Goal: Task Accomplishment & Management: Manage account settings

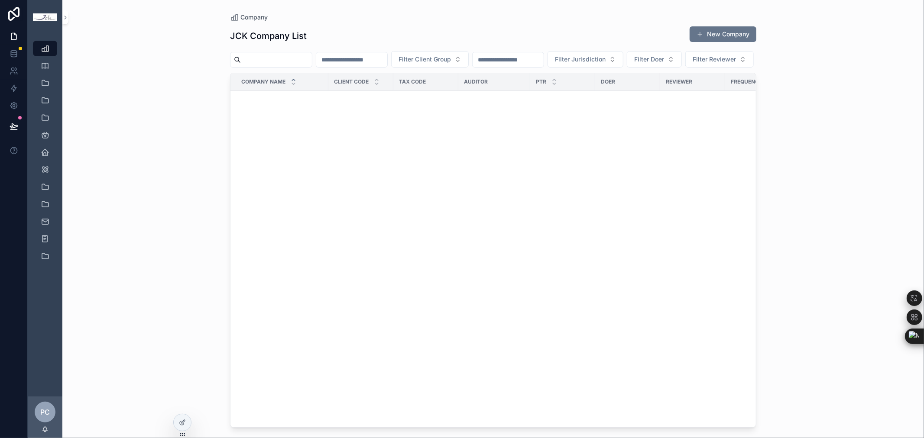
scroll to position [2735, 0]
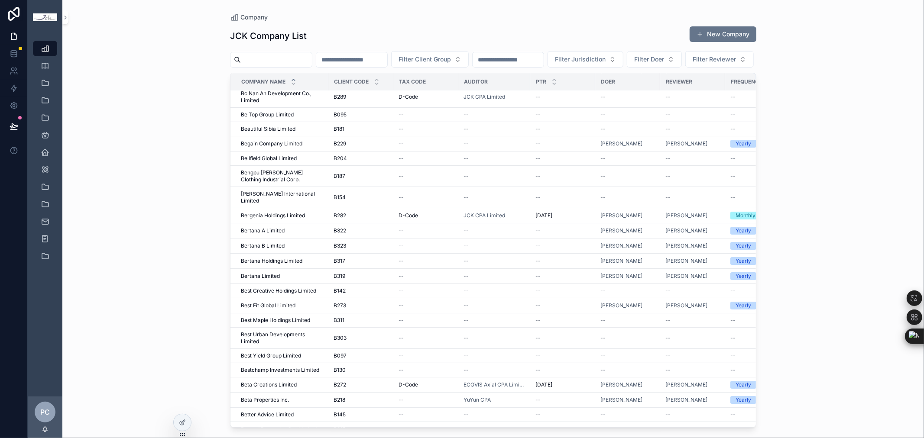
click at [281, 52] on div "scrollable content" at bounding box center [271, 60] width 82 height 16
click at [278, 62] on input "scrollable content" at bounding box center [276, 60] width 71 height 12
click at [356, 36] on div "JCK Company List New Company" at bounding box center [493, 36] width 526 height 20
click at [263, 62] on input "scrollable content" at bounding box center [276, 60] width 71 height 12
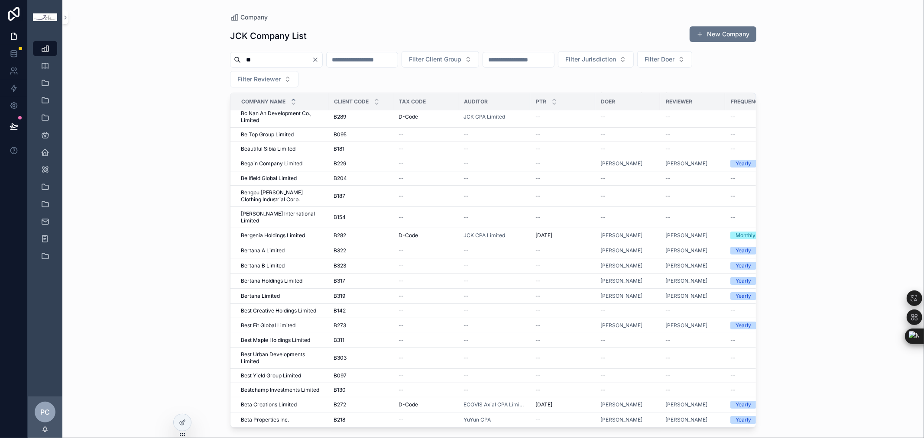
type input "*"
type input "**********"
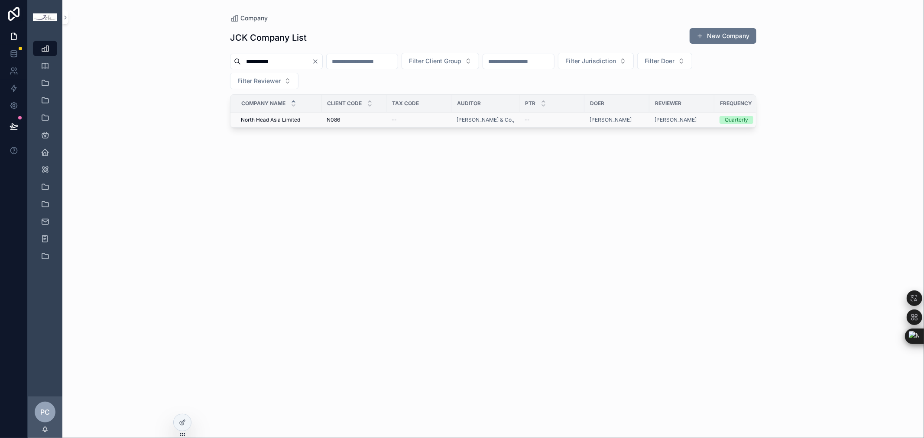
click at [283, 121] on span "North Head Asia Limited" at bounding box center [270, 120] width 59 height 7
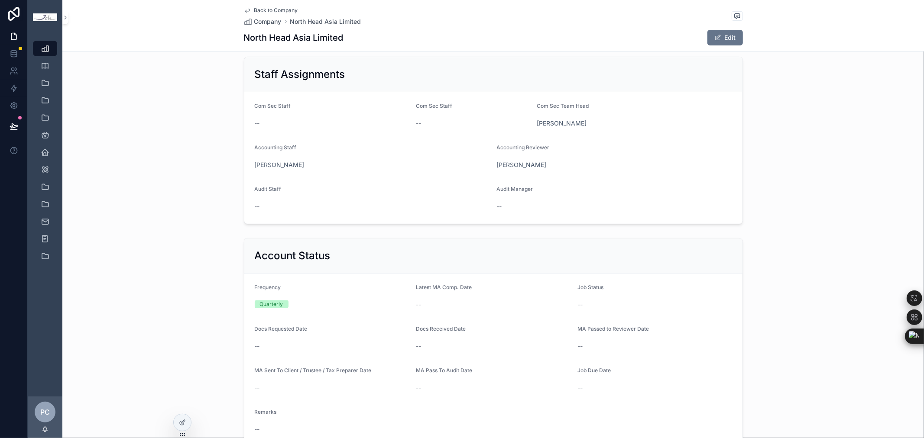
scroll to position [385, 0]
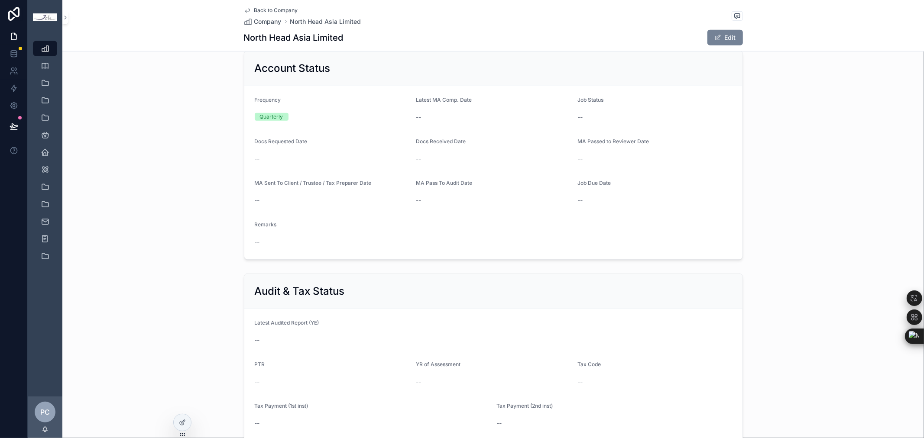
click at [733, 35] on button "Edit" at bounding box center [725, 38] width 36 height 16
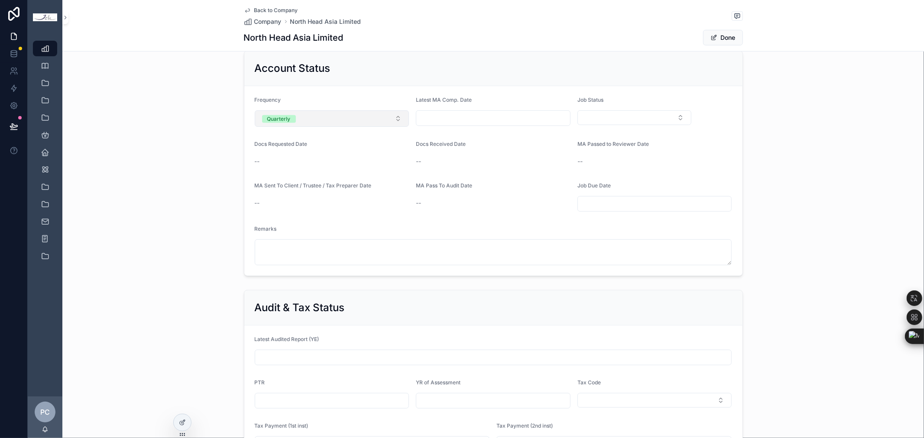
click at [371, 117] on button "Quarterly" at bounding box center [332, 118] width 155 height 16
click at [270, 153] on div "None" at bounding box center [268, 154] width 13 height 8
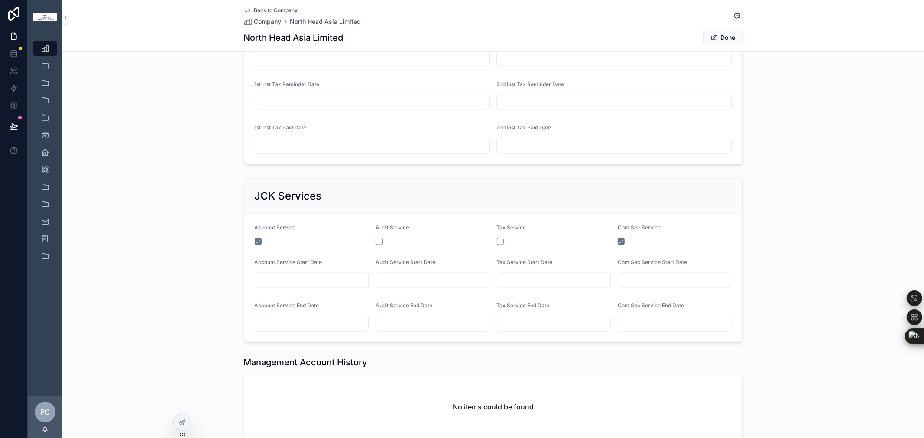
scroll to position [776, 0]
click at [250, 241] on form "Account Service Audit Service Tax Service Com Sec Service Account Service Start…" at bounding box center [493, 278] width 498 height 128
click at [255, 241] on button "scrollable content" at bounding box center [258, 241] width 7 height 7
click at [728, 37] on button "Done" at bounding box center [723, 38] width 40 height 16
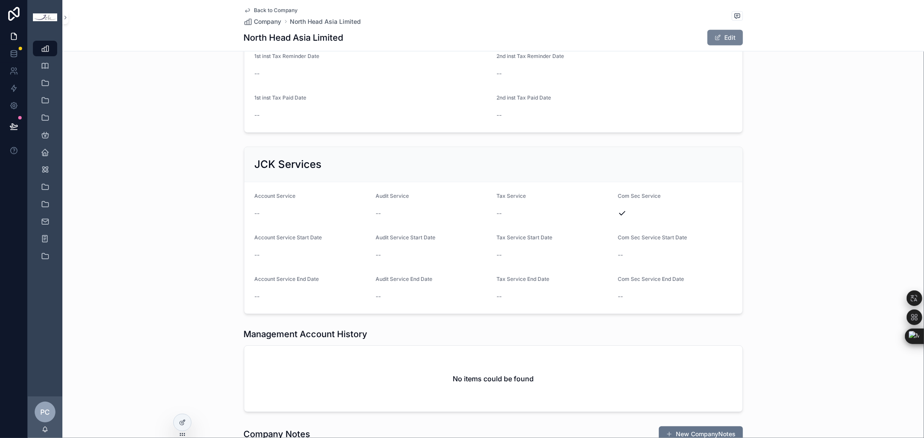
scroll to position [751, 0]
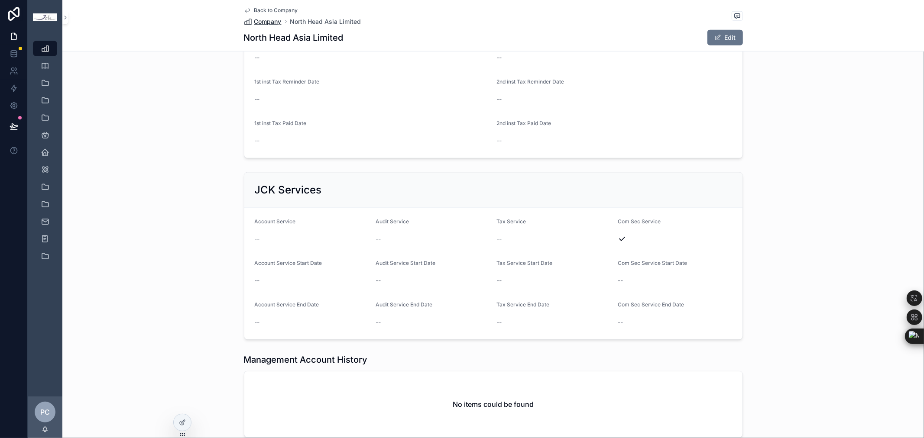
click at [273, 23] on span "Company" at bounding box center [267, 21] width 27 height 9
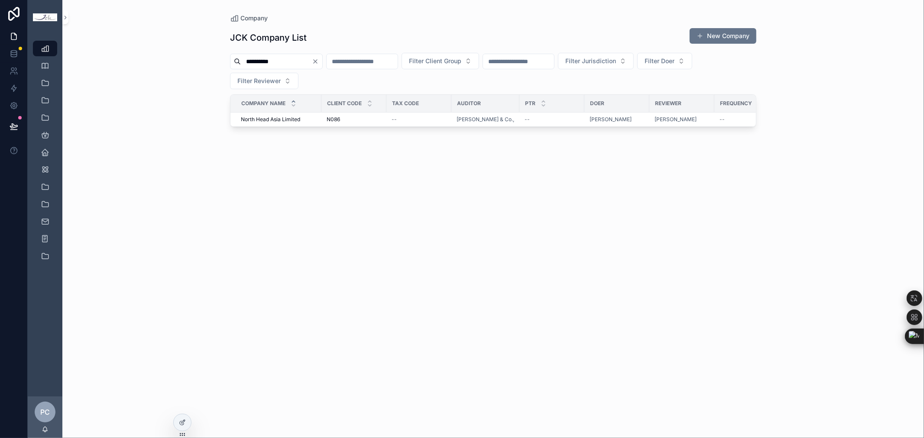
click at [298, 62] on input "**********" at bounding box center [276, 61] width 71 height 12
drag, startPoint x: 319, startPoint y: 64, endPoint x: 167, endPoint y: 48, distance: 153.0
click at [167, 48] on div "**********" at bounding box center [493, 219] width 862 height 438
type input "**********"
click at [288, 119] on span "Silver Wisdom Global Limited" at bounding box center [277, 120] width 72 height 7
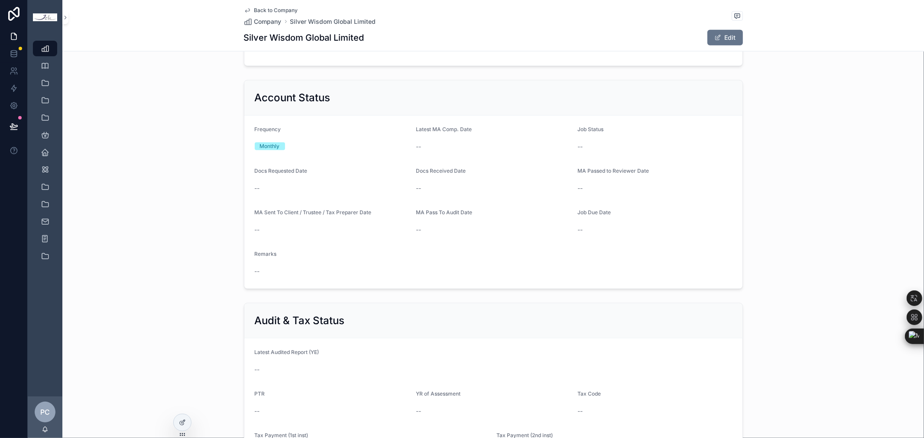
scroll to position [818, 0]
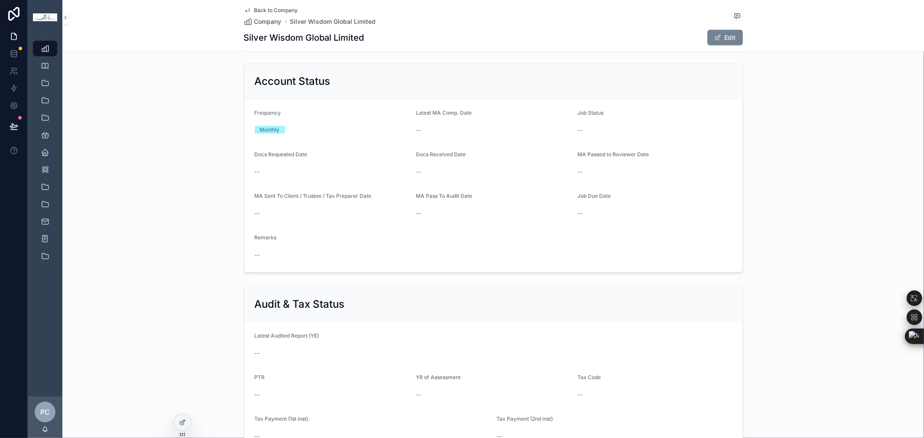
click at [730, 40] on button "Edit" at bounding box center [725, 38] width 36 height 16
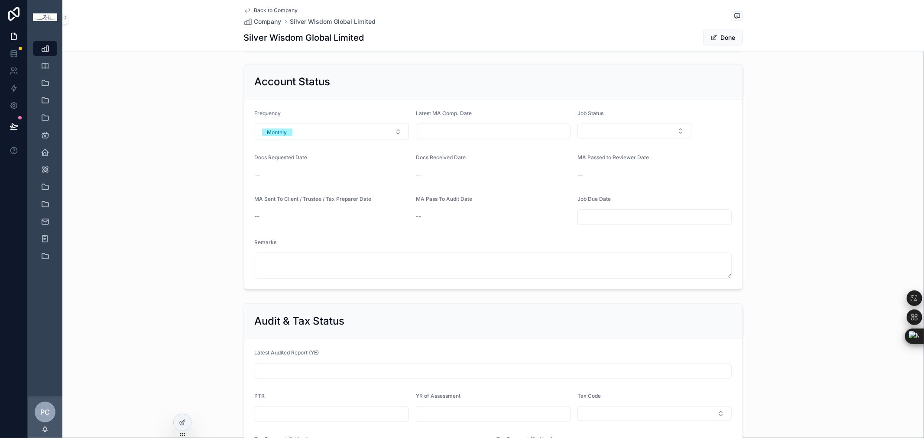
click at [487, 129] on input "scrollable content" at bounding box center [493, 132] width 154 height 12
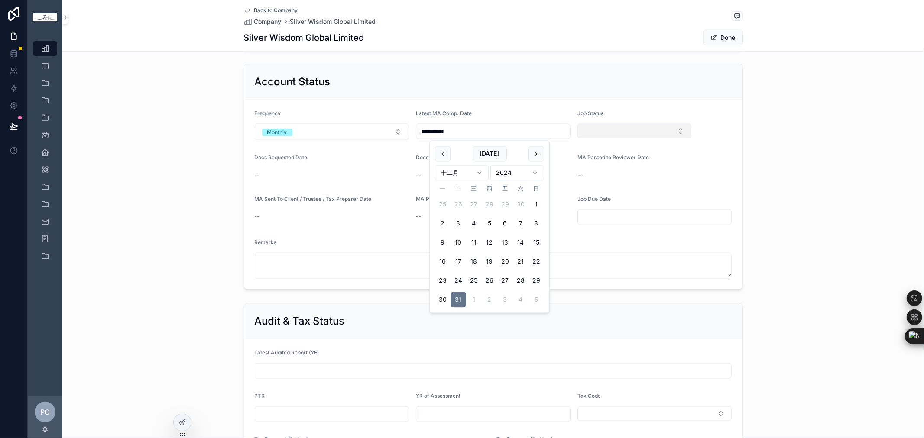
type input "**********"
click at [620, 131] on button "Select Button" at bounding box center [635, 131] width 114 height 15
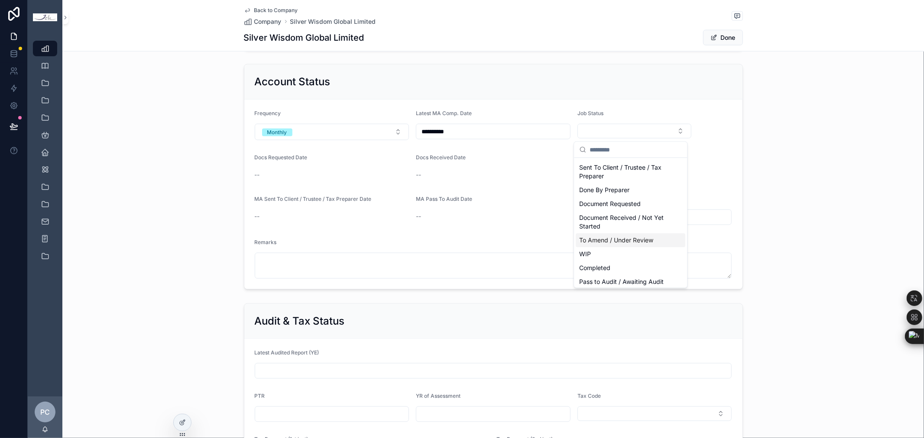
scroll to position [38, 0]
click at [618, 258] on div "Completed" at bounding box center [631, 257] width 110 height 14
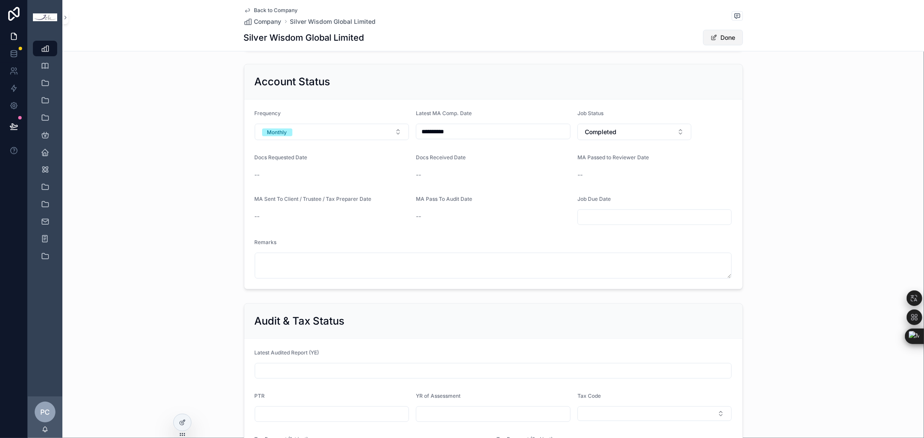
click at [726, 37] on button "Done" at bounding box center [723, 38] width 40 height 16
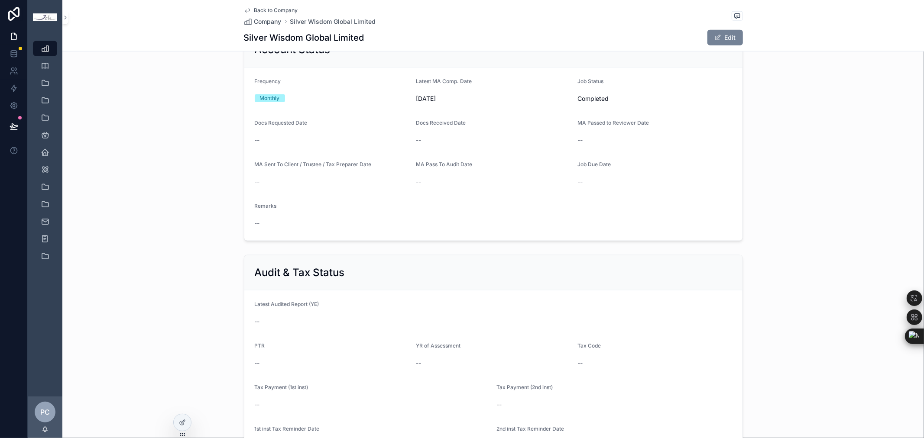
scroll to position [818, 0]
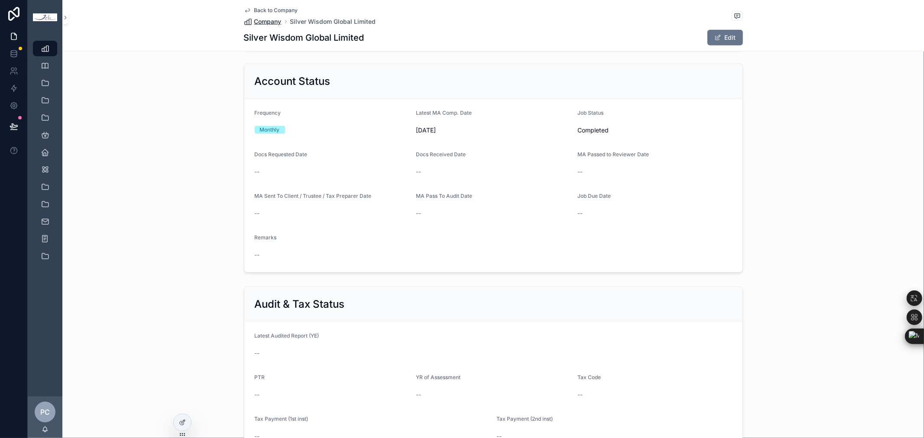
click at [269, 20] on span "Company" at bounding box center [267, 21] width 27 height 9
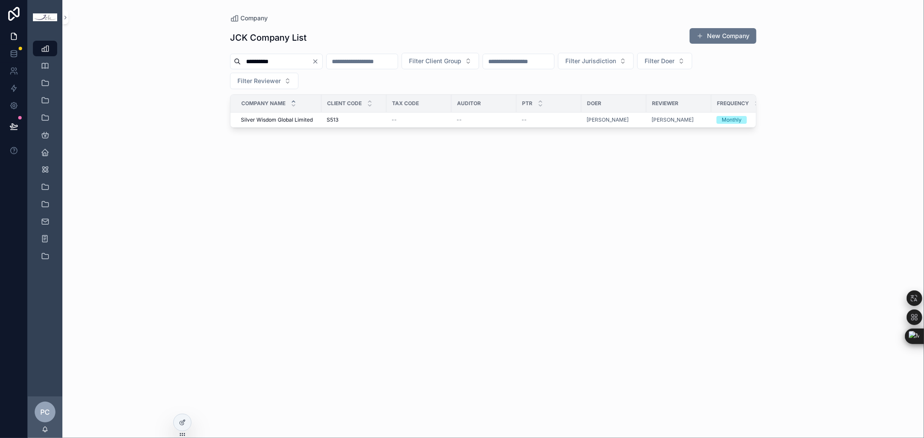
click at [319, 64] on icon "Clear" at bounding box center [315, 61] width 7 height 7
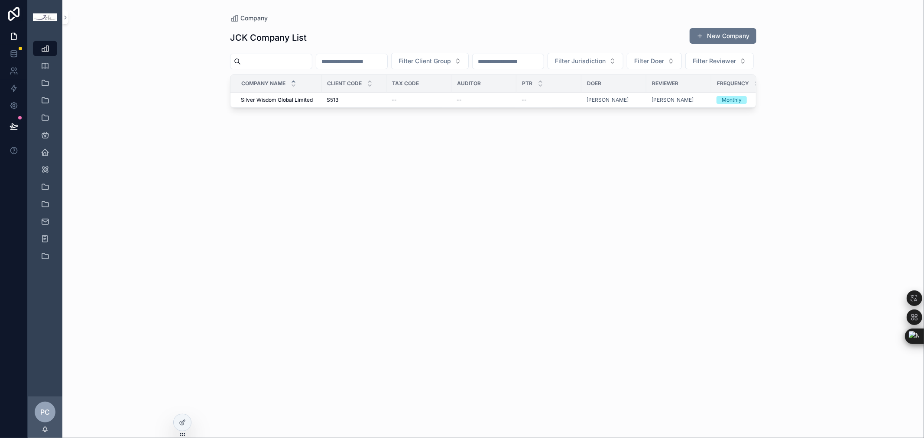
click at [305, 61] on input "scrollable content" at bounding box center [276, 61] width 71 height 12
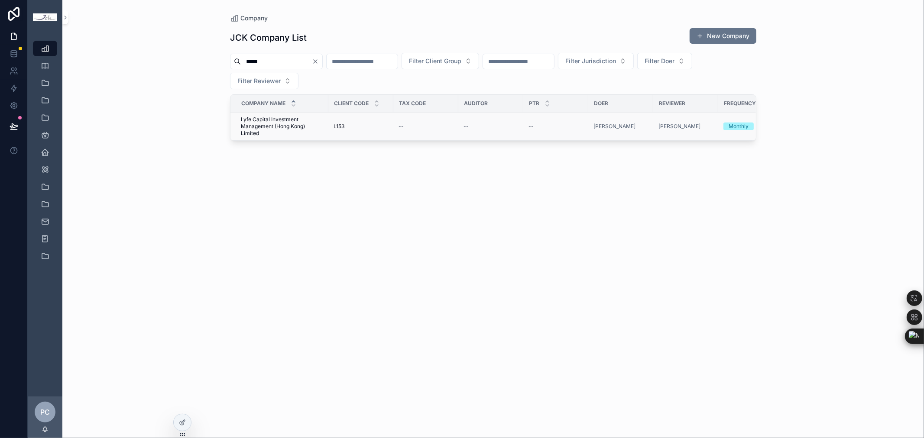
type input "****"
click at [274, 124] on span "Lyfe Capital Investment Management (Hong Kong) Limited" at bounding box center [282, 126] width 82 height 21
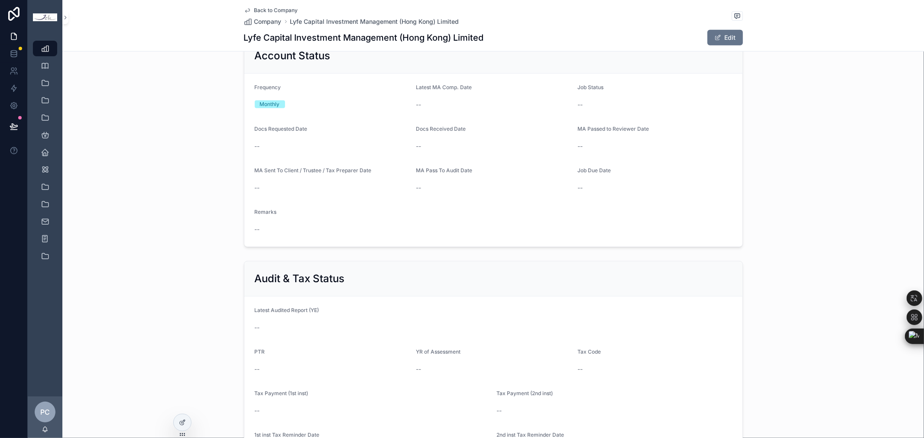
scroll to position [385, 0]
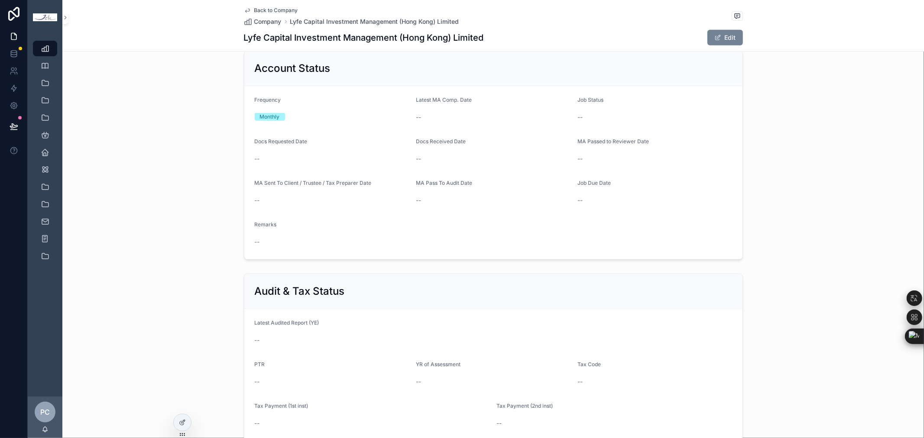
click at [727, 38] on button "Edit" at bounding box center [725, 38] width 36 height 16
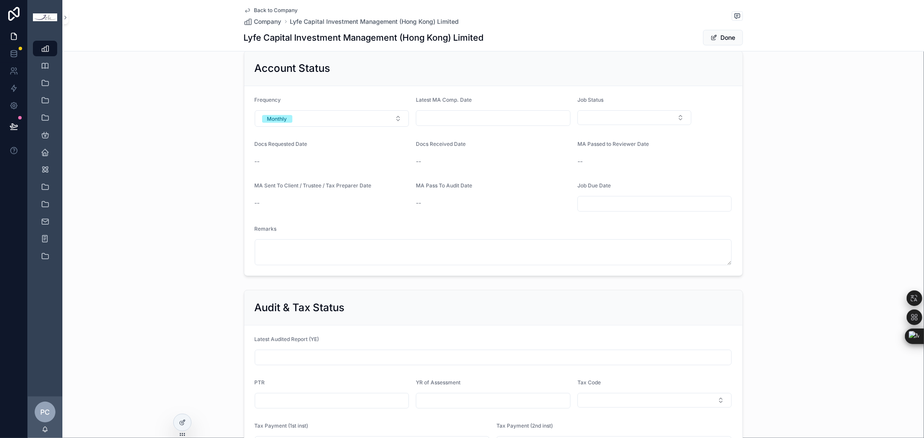
click at [460, 122] on input "scrollable content" at bounding box center [493, 118] width 154 height 12
click at [440, 140] on button "scrollable content" at bounding box center [443, 141] width 16 height 16
click at [535, 265] on button "31" at bounding box center [537, 268] width 16 height 16
type input "*********"
click at [637, 114] on button "Select Button" at bounding box center [635, 117] width 114 height 15
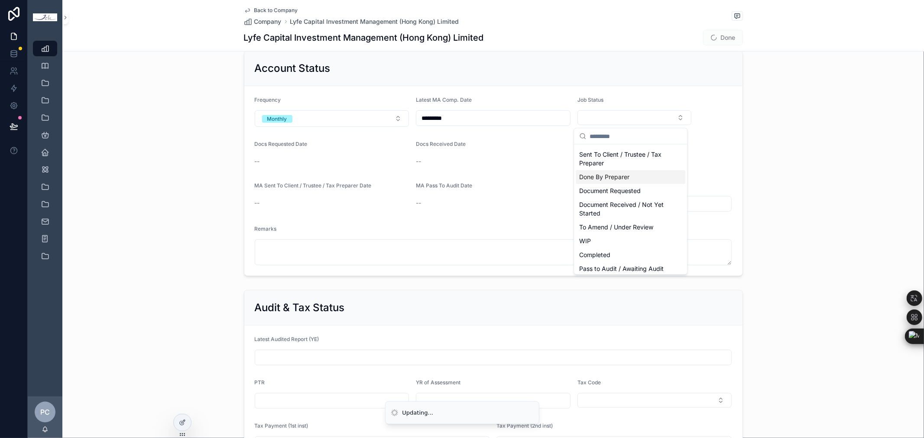
scroll to position [38, 0]
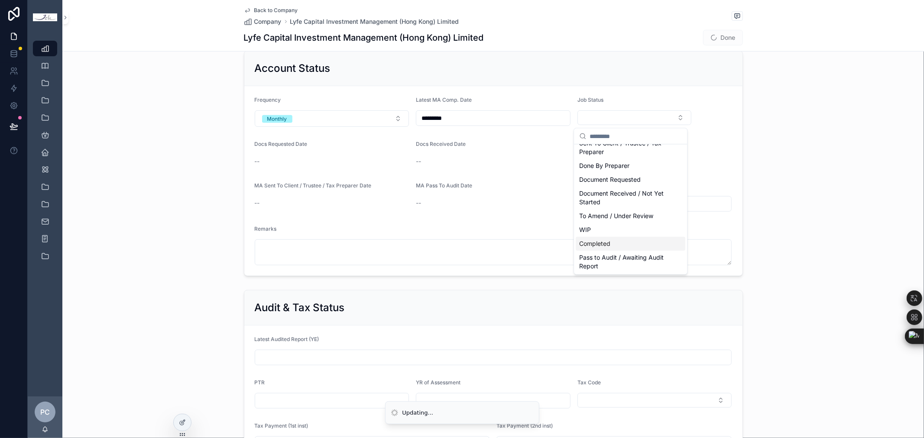
click at [621, 240] on div "Completed" at bounding box center [631, 244] width 110 height 14
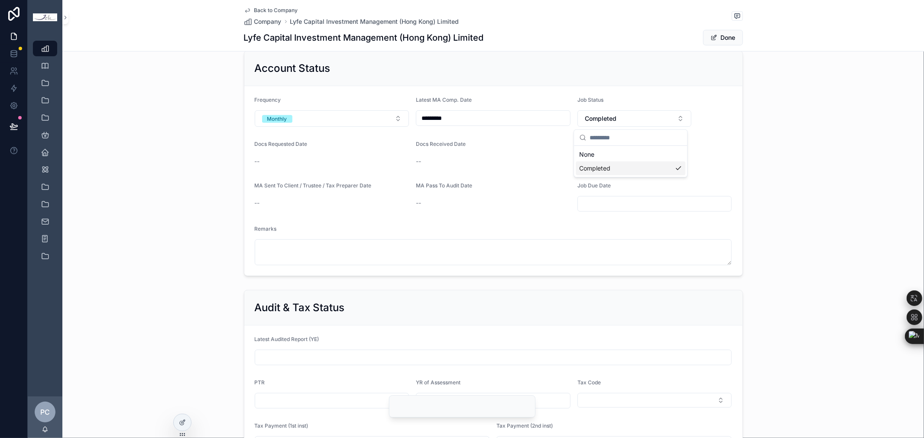
scroll to position [0, 0]
click at [717, 38] on button "Done" at bounding box center [723, 38] width 40 height 16
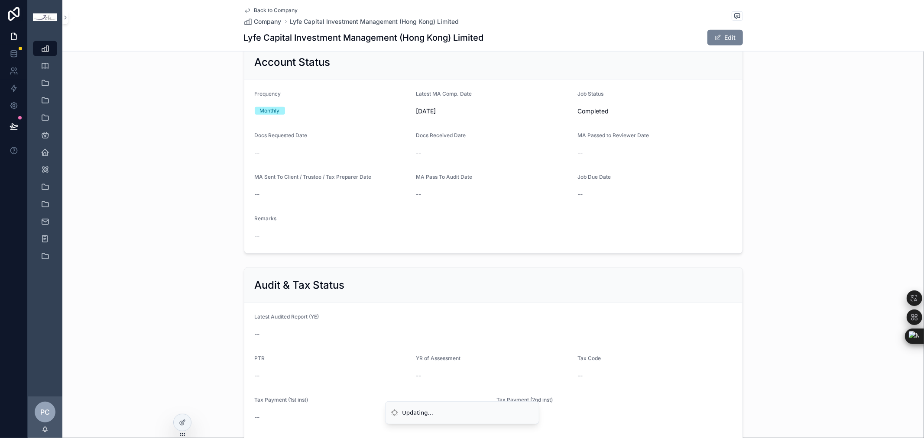
scroll to position [385, 0]
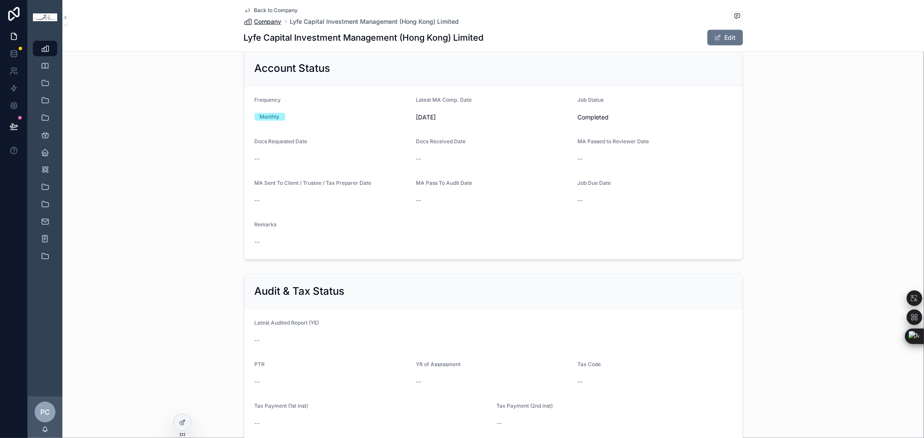
click at [267, 23] on span "Company" at bounding box center [267, 21] width 27 height 9
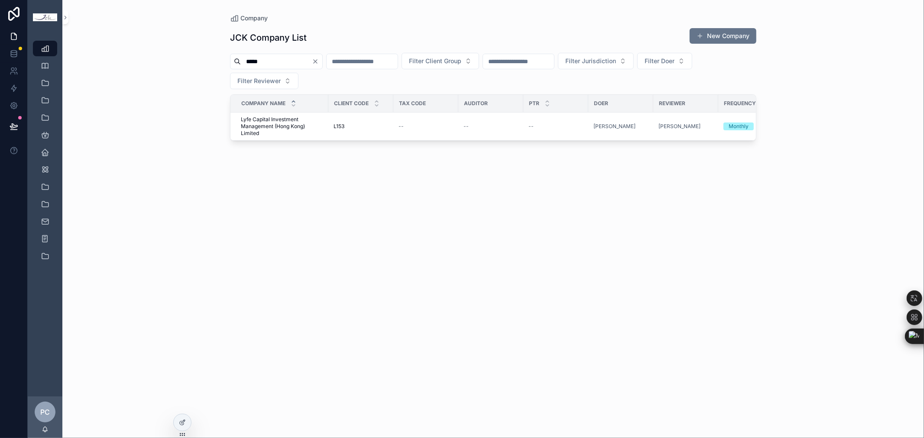
drag, startPoint x: 272, startPoint y: 65, endPoint x: 222, endPoint y: 59, distance: 50.2
click at [222, 59] on div "Company JCK Company List New Company **** Filter Client Group Filter Jurisdicti…" at bounding box center [493, 214] width 554 height 428
type input "****"
click at [301, 119] on span "[PERSON_NAME] T.H. [PERSON_NAME] Company Limited" at bounding box center [282, 126] width 82 height 21
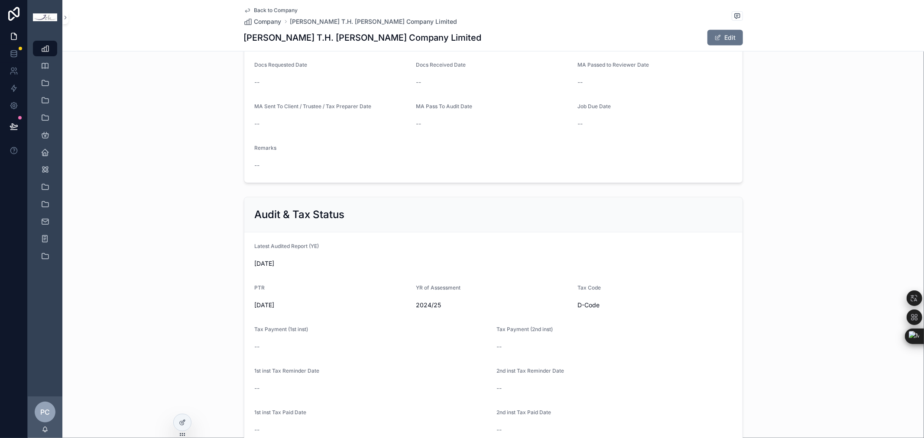
scroll to position [289, 0]
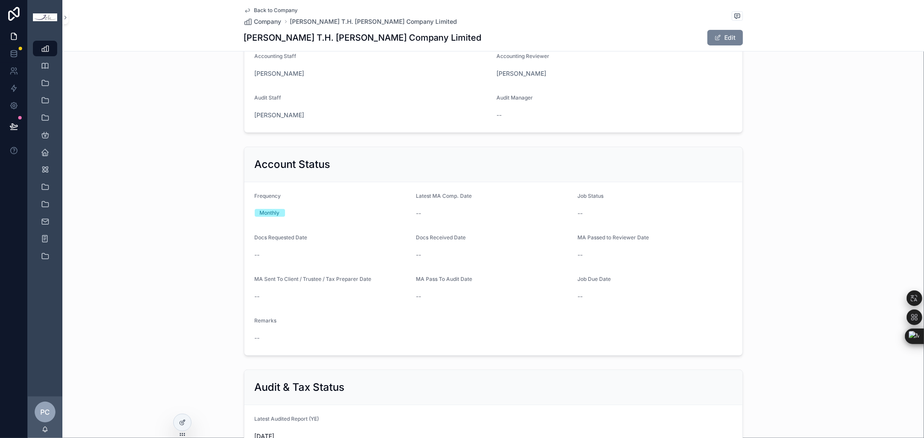
click at [720, 37] on button "Edit" at bounding box center [725, 38] width 36 height 16
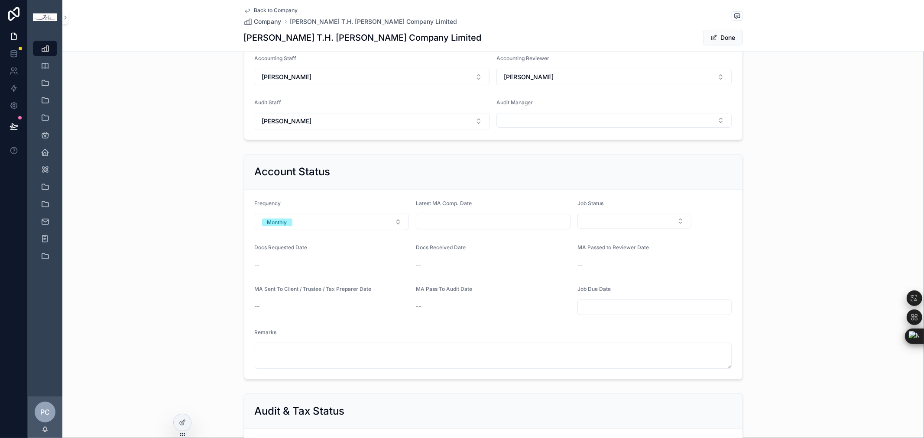
click at [439, 222] on input "scrollable content" at bounding box center [493, 222] width 154 height 12
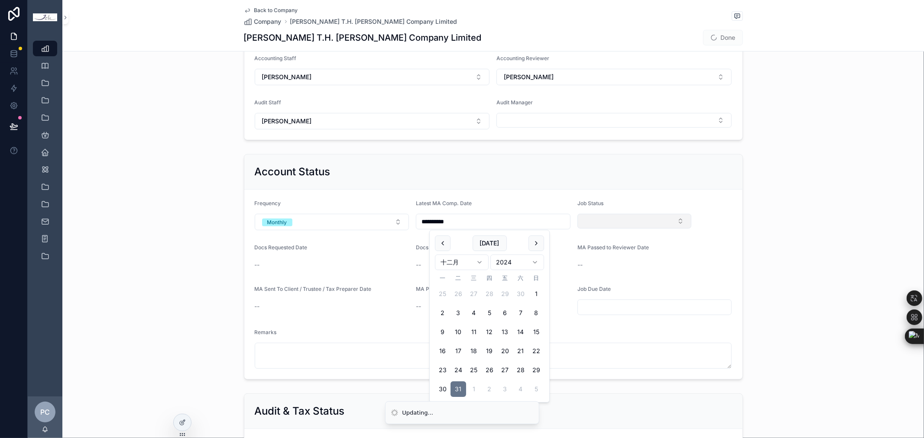
type input "**********"
click at [625, 219] on button "Select Button" at bounding box center [635, 221] width 114 height 15
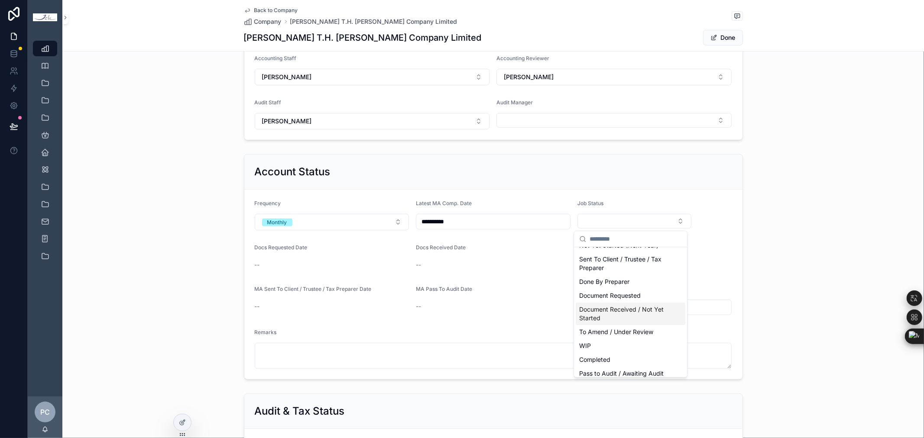
scroll to position [38, 0]
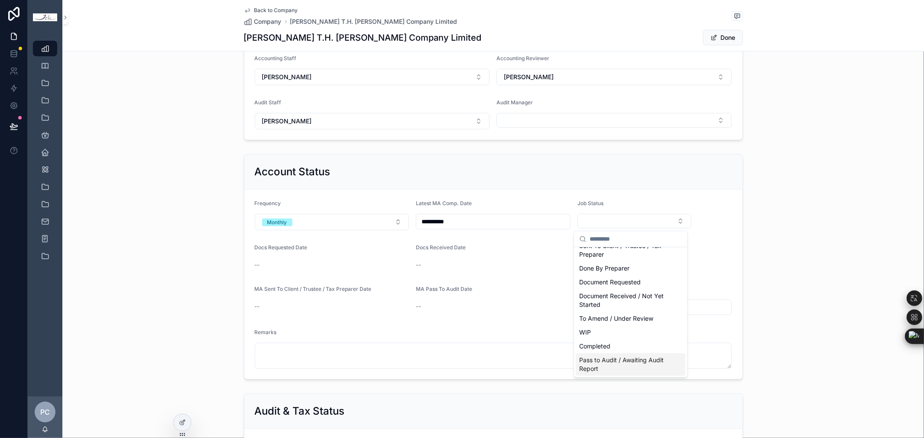
click at [634, 358] on span "Pass to Audit / Awaiting Audit Report" at bounding box center [625, 364] width 92 height 17
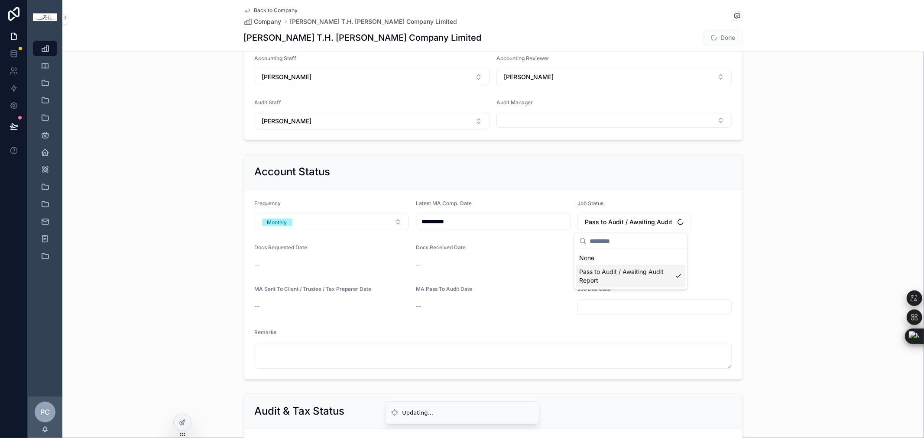
scroll to position [0, 0]
click at [292, 223] on button "Monthly" at bounding box center [332, 222] width 155 height 16
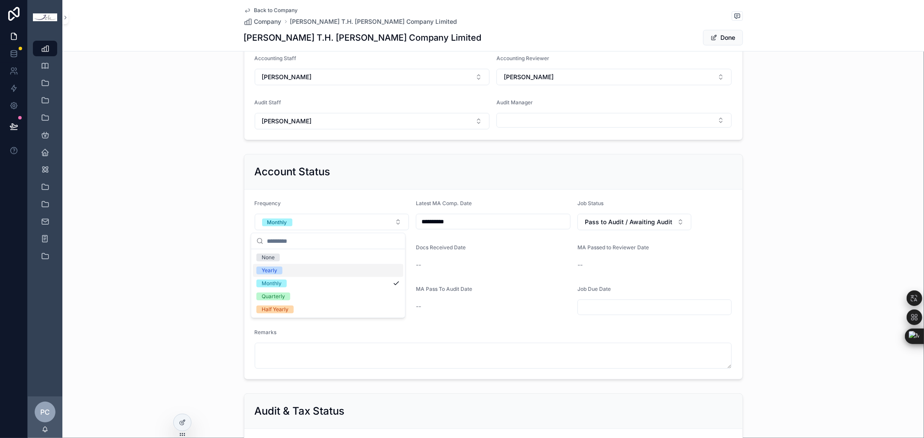
click at [287, 269] on div "Yearly" at bounding box center [328, 270] width 150 height 13
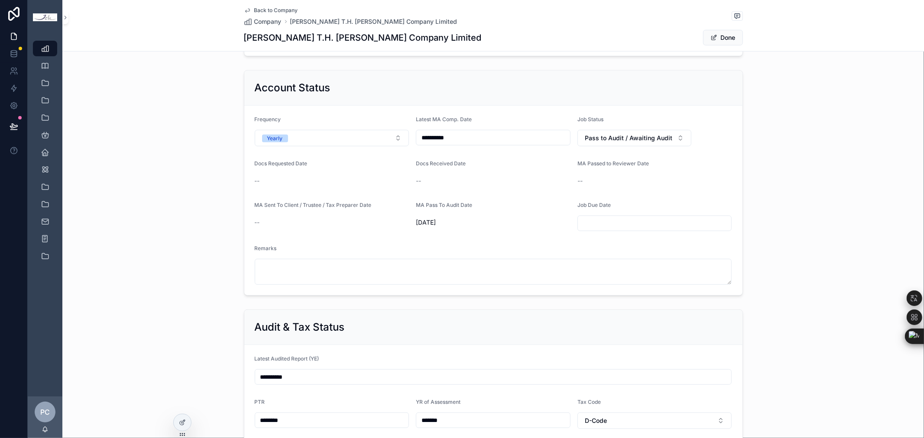
scroll to position [482, 0]
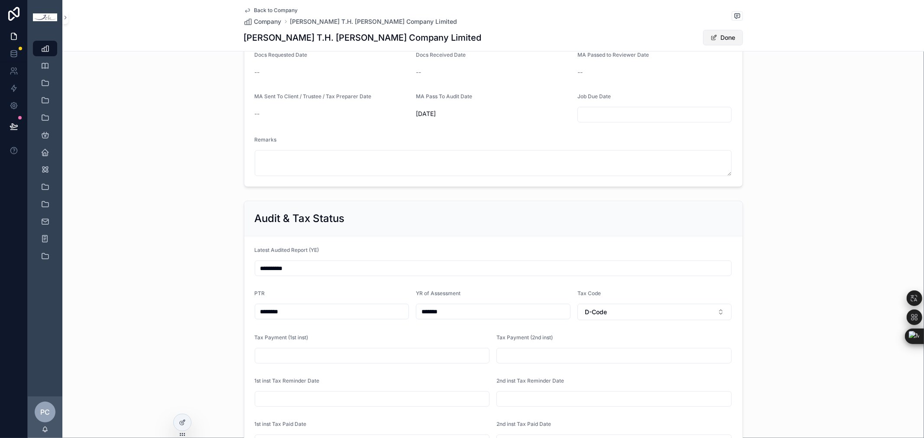
click at [731, 37] on button "Done" at bounding box center [723, 38] width 40 height 16
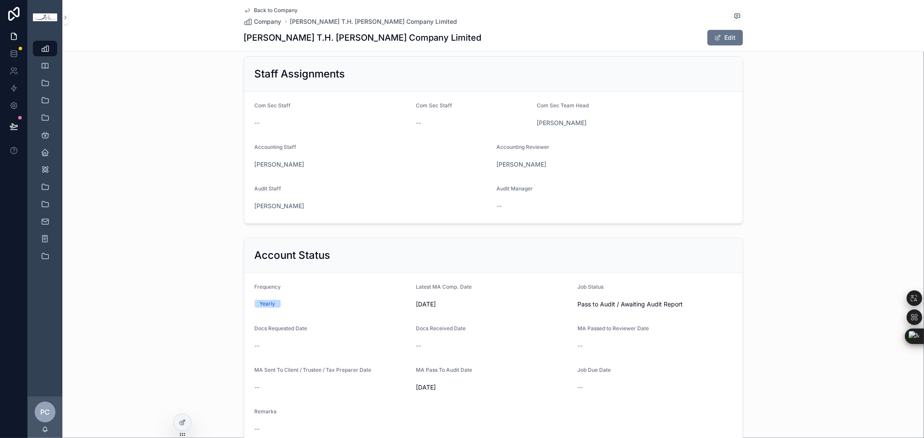
scroll to position [184, 0]
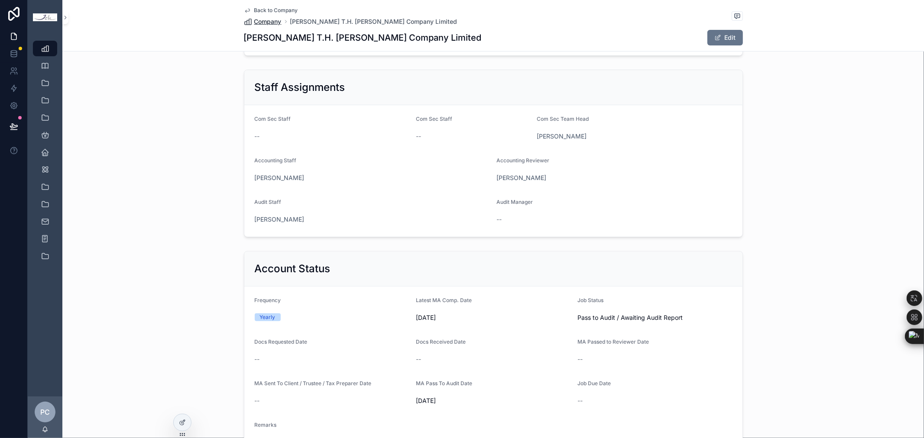
click at [274, 20] on span "Company" at bounding box center [267, 21] width 27 height 9
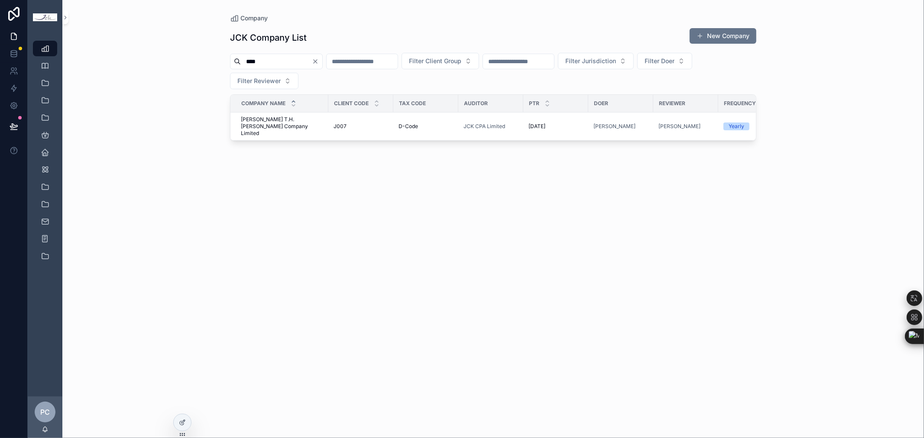
click at [317, 63] on icon "Clear" at bounding box center [315, 61] width 3 height 3
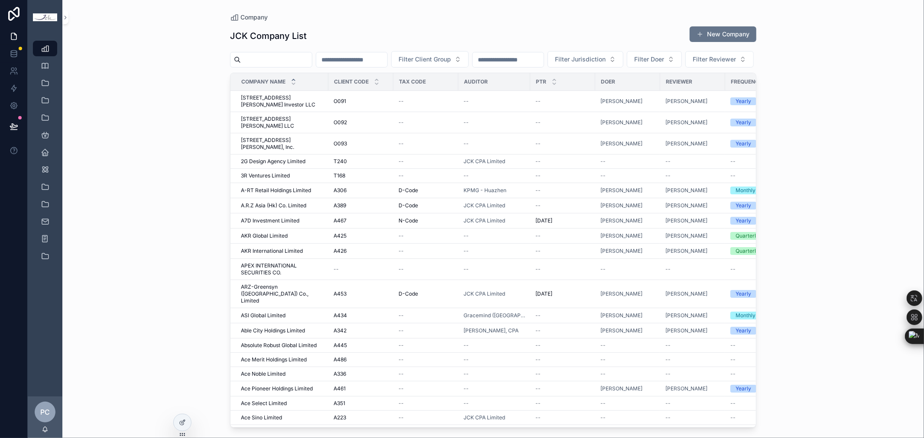
click at [312, 58] on input "scrollable content" at bounding box center [276, 60] width 71 height 12
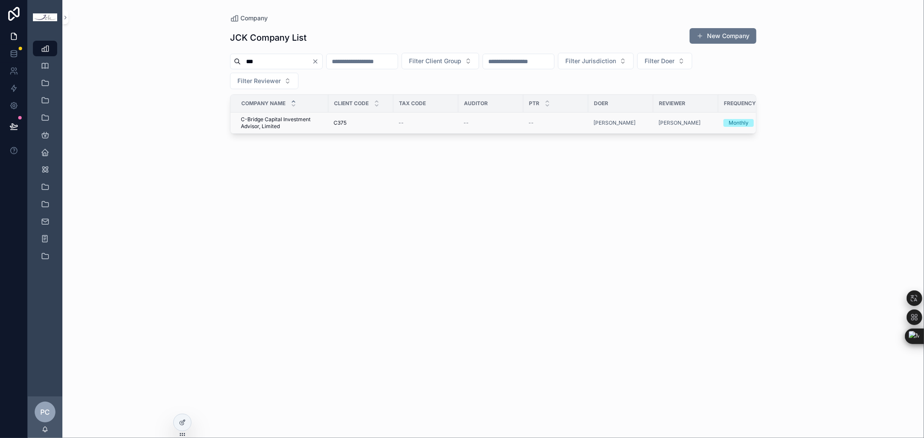
type input "***"
click at [273, 120] on span "C-Bridge Capital Investment Advisor, Limited" at bounding box center [282, 123] width 82 height 14
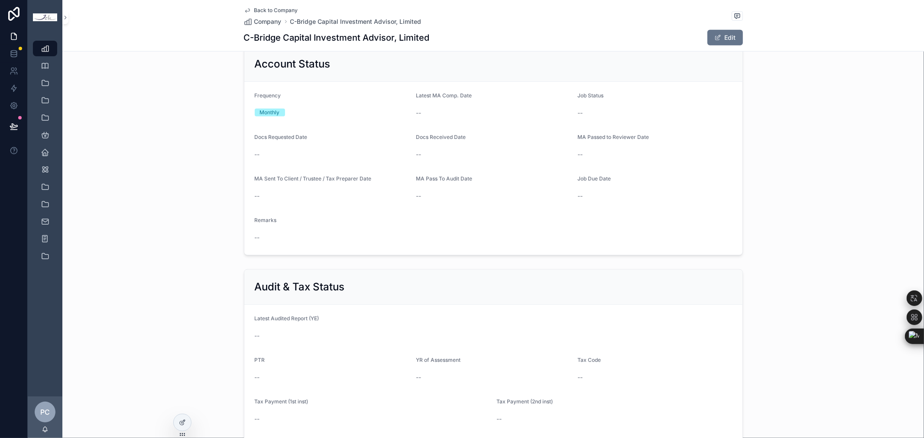
scroll to position [385, 0]
click at [724, 42] on button "Edit" at bounding box center [725, 38] width 36 height 16
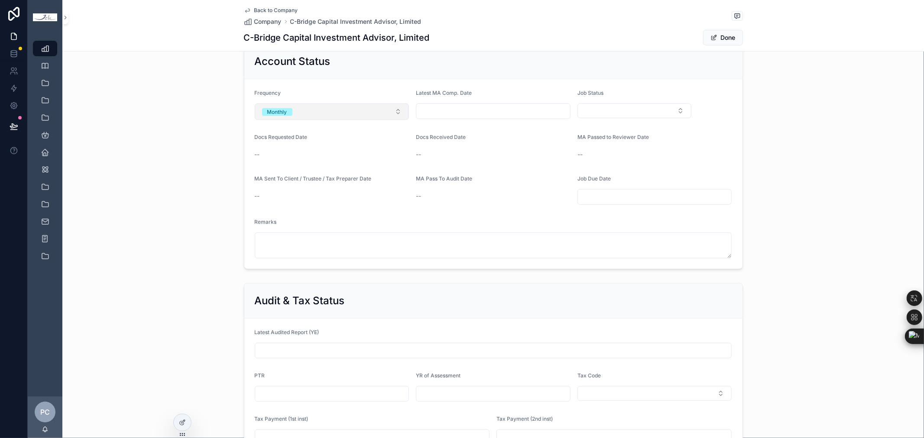
click at [364, 109] on button "Monthly" at bounding box center [332, 112] width 155 height 16
click at [317, 158] on div "Yearly" at bounding box center [328, 160] width 150 height 13
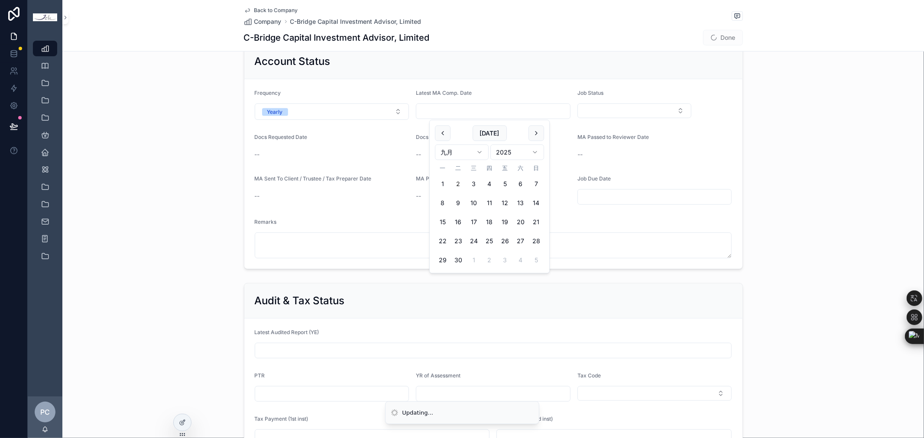
click at [467, 117] on input "scrollable content" at bounding box center [493, 111] width 154 height 12
click at [459, 111] on input "scrollable content" at bounding box center [493, 111] width 154 height 12
type input "**********"
click at [629, 108] on button "Select Button" at bounding box center [635, 111] width 114 height 15
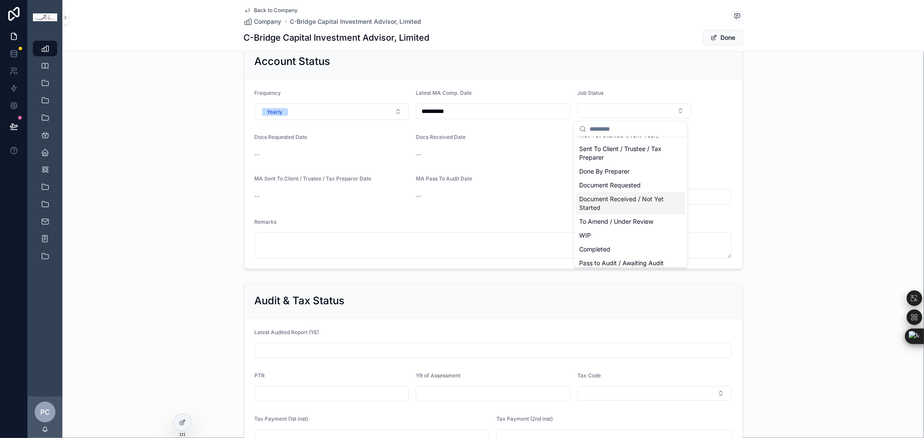
scroll to position [38, 0]
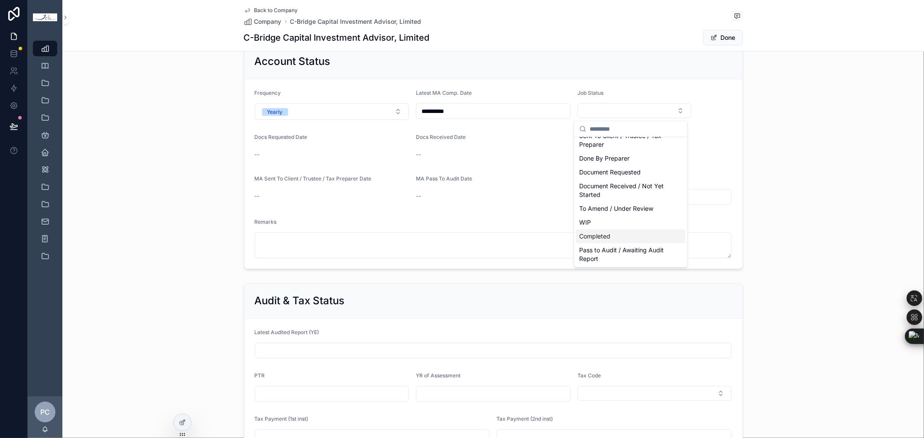
click at [616, 231] on div "Completed" at bounding box center [631, 237] width 110 height 14
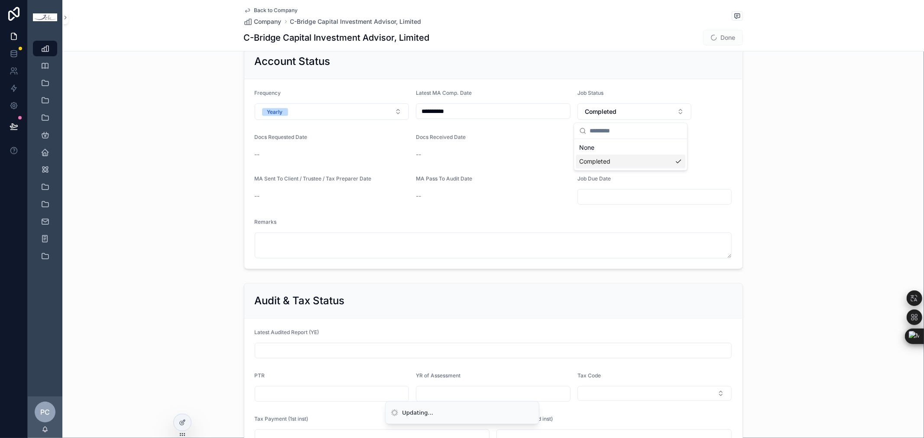
scroll to position [0, 0]
click at [722, 39] on button "Done" at bounding box center [723, 38] width 40 height 16
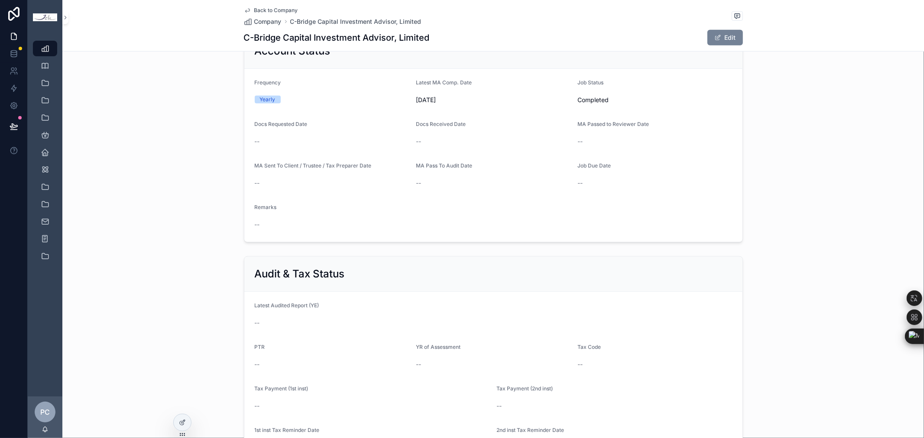
scroll to position [385, 0]
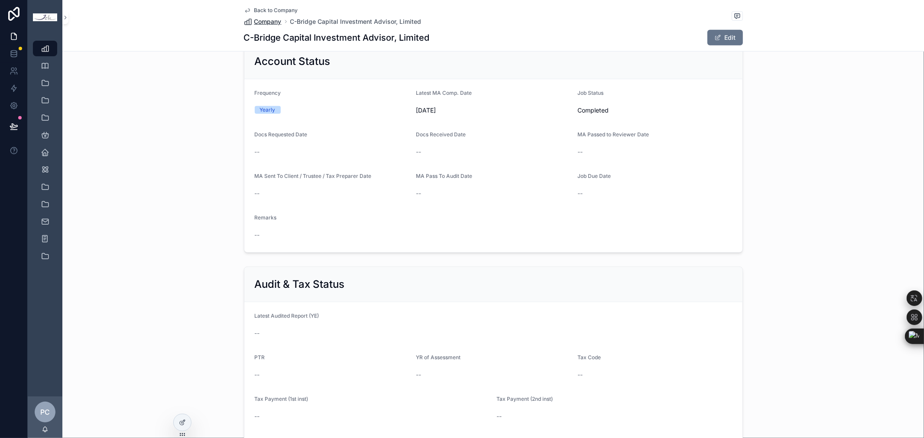
click at [272, 21] on span "Company" at bounding box center [267, 21] width 27 height 9
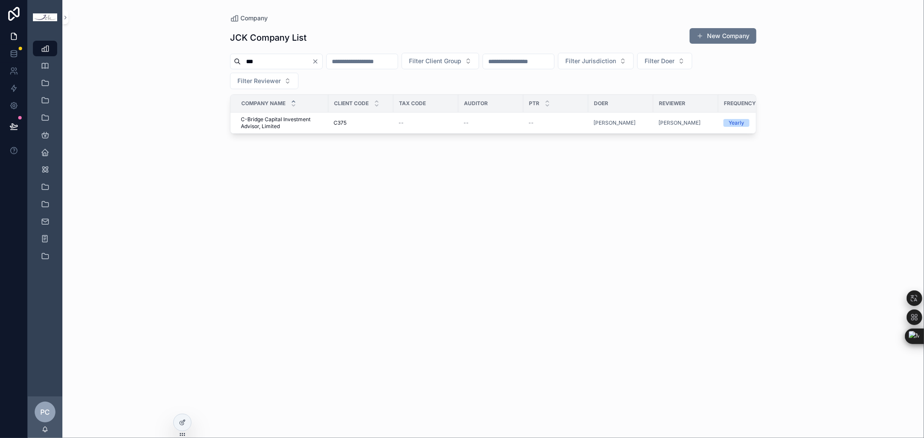
drag, startPoint x: 265, startPoint y: 61, endPoint x: 203, endPoint y: 62, distance: 62.0
click at [203, 62] on div "Company JCK Company List New Company *** Filter Client Group Filter Jurisdictio…" at bounding box center [493, 219] width 862 height 438
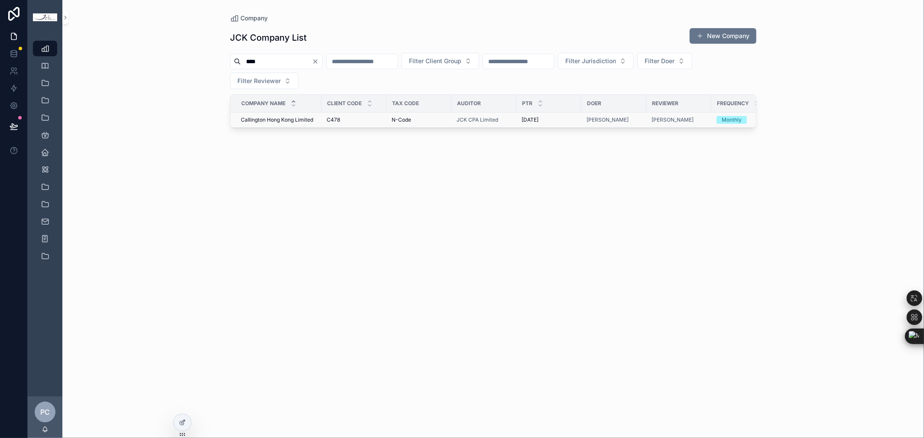
type input "****"
click at [266, 119] on span "Callington Hong Kong Limited" at bounding box center [277, 120] width 72 height 7
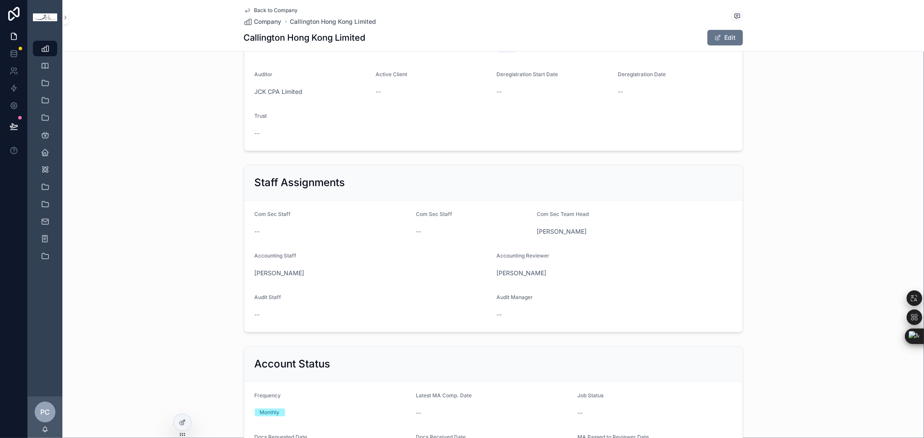
scroll to position [385, 0]
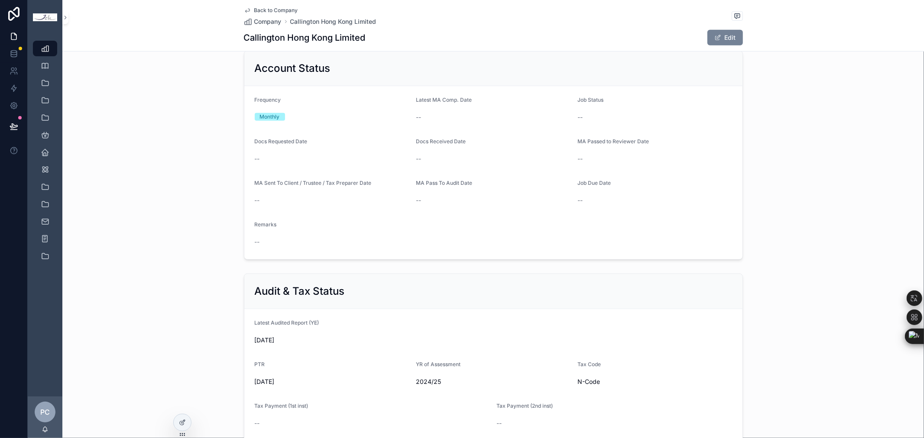
click at [720, 37] on button "Edit" at bounding box center [725, 38] width 36 height 16
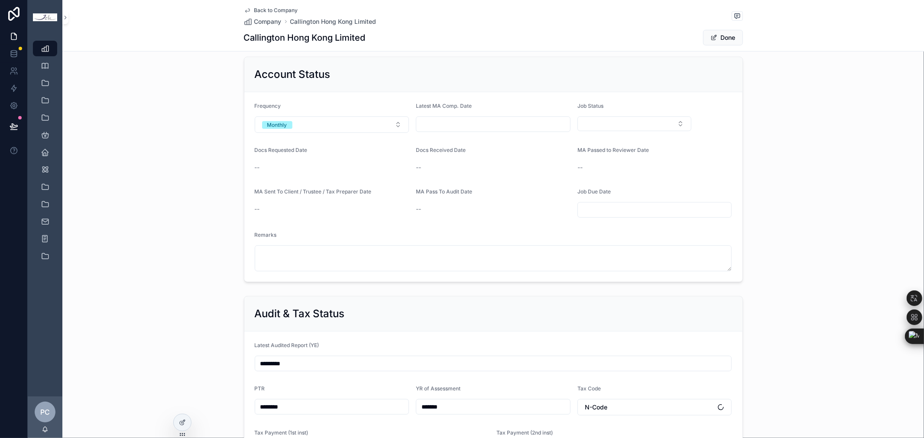
scroll to position [391, 0]
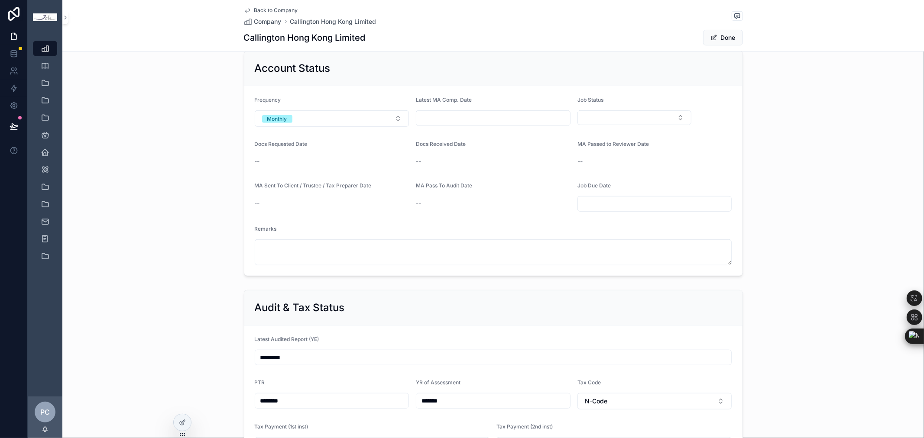
click at [457, 121] on input "scrollable content" at bounding box center [493, 118] width 154 height 12
click at [445, 144] on button "scrollable content" at bounding box center [443, 141] width 16 height 16
click at [537, 270] on button "31" at bounding box center [537, 268] width 16 height 16
type input "*********"
click at [627, 118] on button "Select Button" at bounding box center [635, 117] width 114 height 15
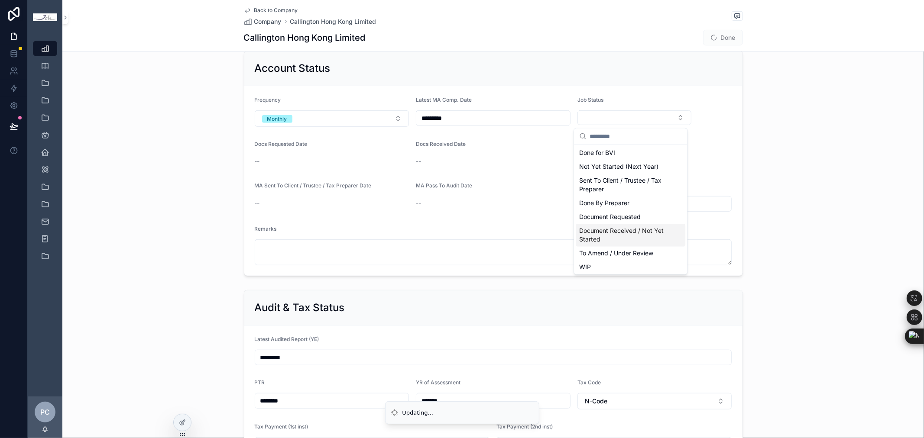
scroll to position [38, 0]
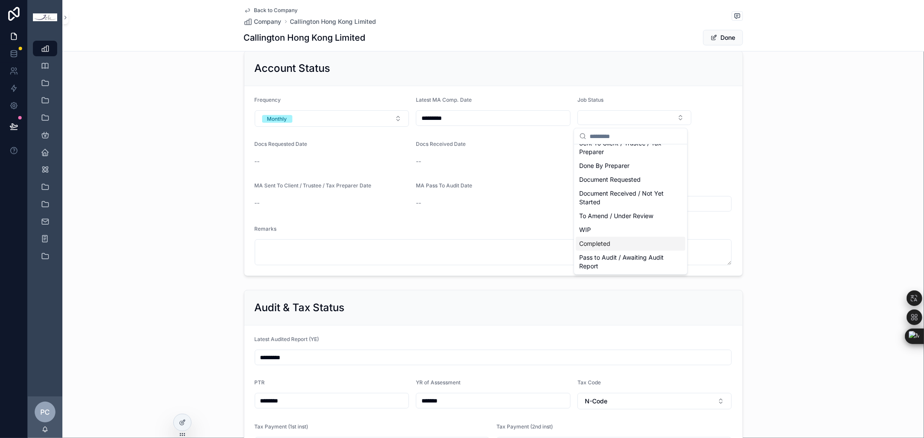
click at [601, 242] on span "Completed" at bounding box center [594, 244] width 31 height 9
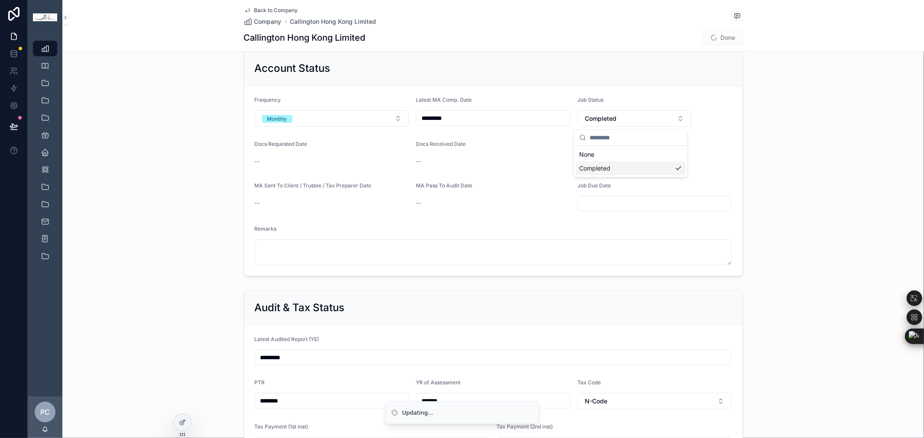
scroll to position [0, 0]
click at [718, 38] on button "Done" at bounding box center [723, 38] width 40 height 16
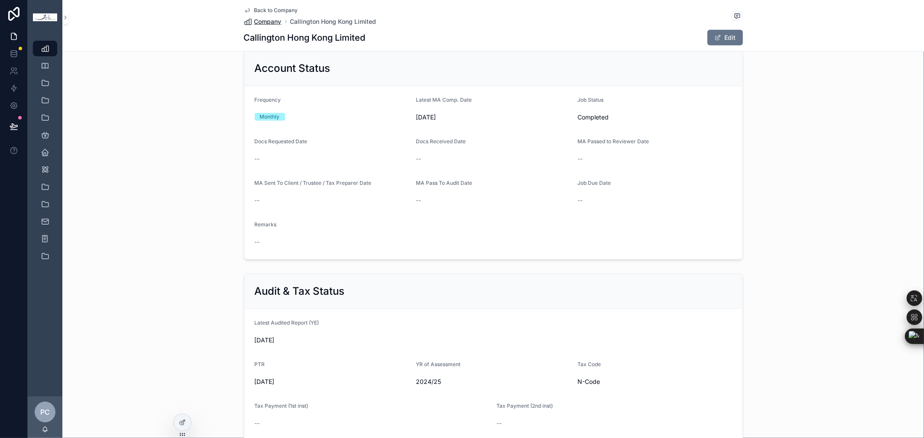
click at [266, 23] on span "Company" at bounding box center [267, 21] width 27 height 9
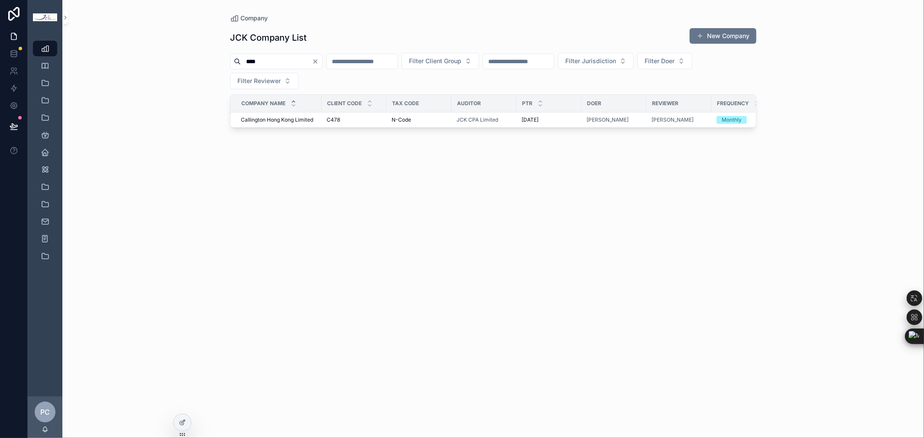
drag, startPoint x: 282, startPoint y: 59, endPoint x: 172, endPoint y: 59, distance: 110.5
click at [172, 59] on div "Company JCK Company List New Company **** Filter Client Group Filter Jurisdicti…" at bounding box center [493, 219] width 862 height 438
type input "***"
click at [287, 118] on span "Cqg Hong Kong Limited" at bounding box center [270, 120] width 58 height 7
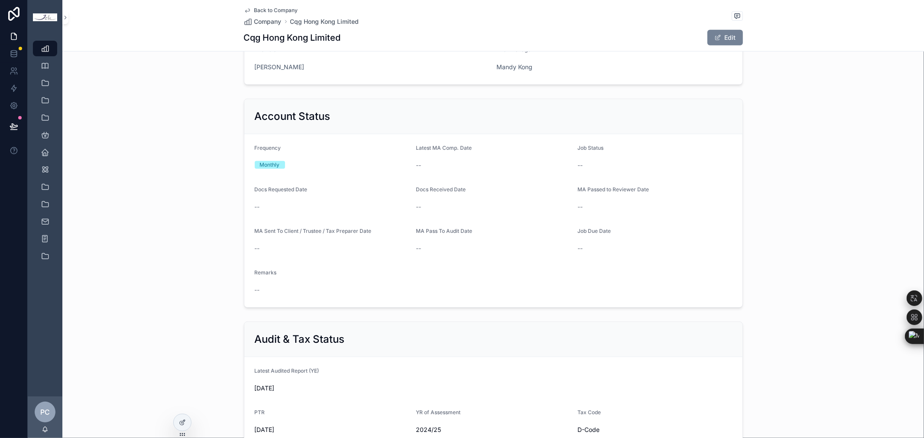
click at [725, 39] on button "Edit" at bounding box center [725, 38] width 36 height 16
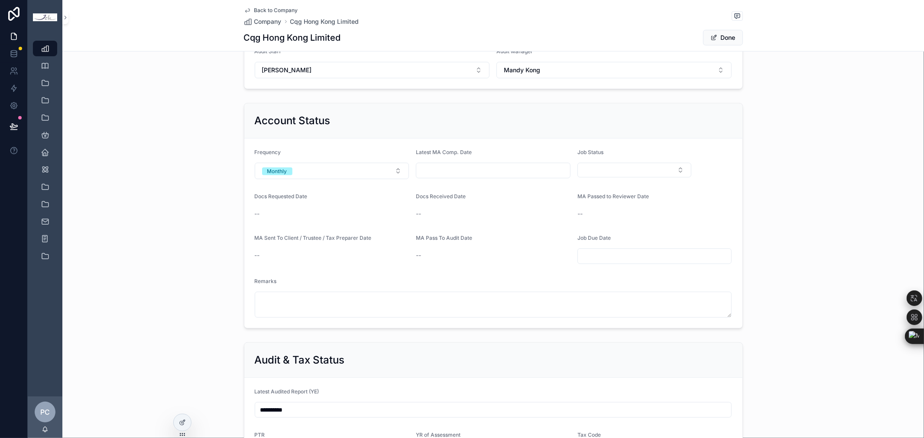
click at [432, 175] on input "scrollable content" at bounding box center [493, 171] width 154 height 12
click at [435, 194] on button "scrollable content" at bounding box center [443, 193] width 16 height 16
click at [538, 321] on button "31" at bounding box center [537, 320] width 16 height 16
type input "*********"
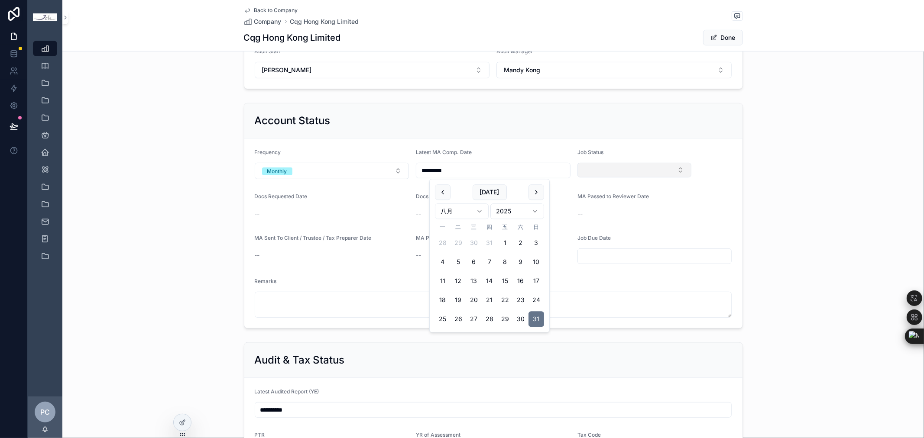
click at [602, 171] on button "Select Button" at bounding box center [635, 170] width 114 height 15
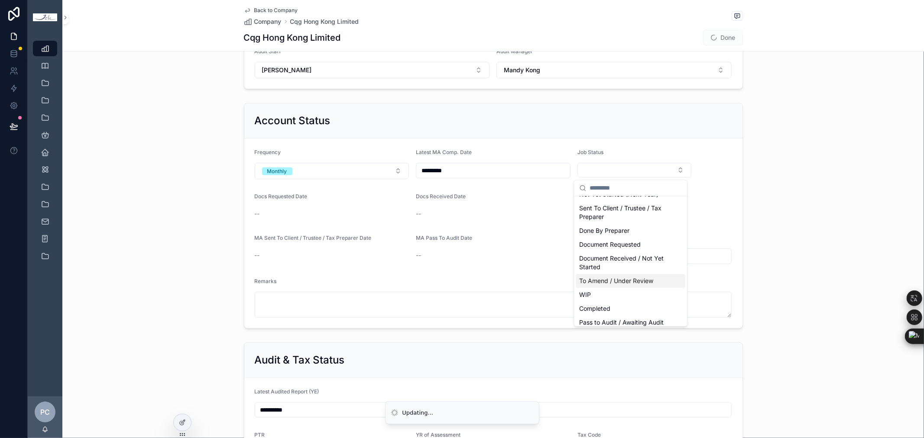
scroll to position [38, 0]
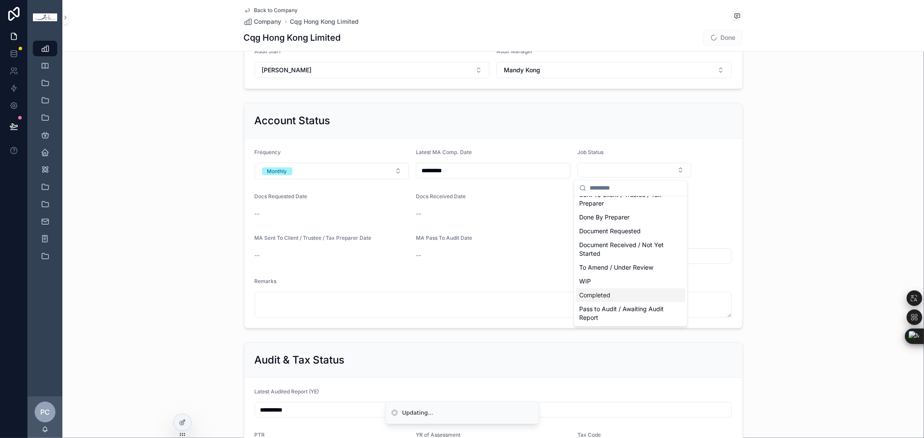
click at [607, 293] on span "Completed" at bounding box center [594, 296] width 31 height 9
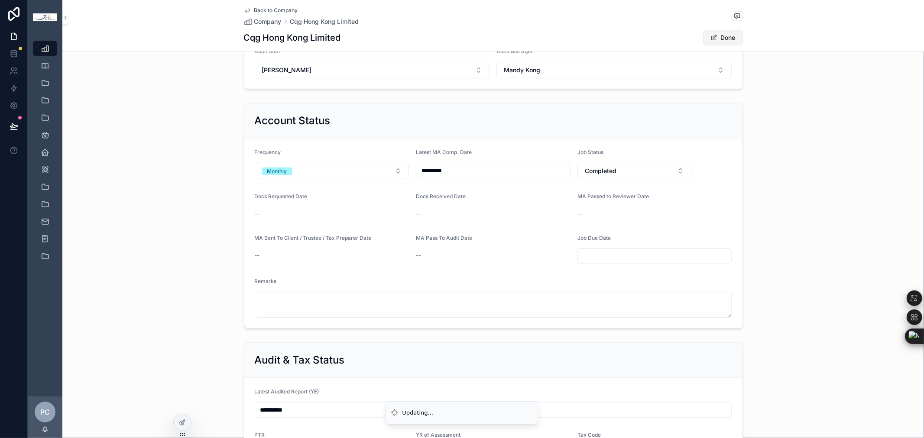
click at [725, 37] on button "Done" at bounding box center [723, 38] width 40 height 16
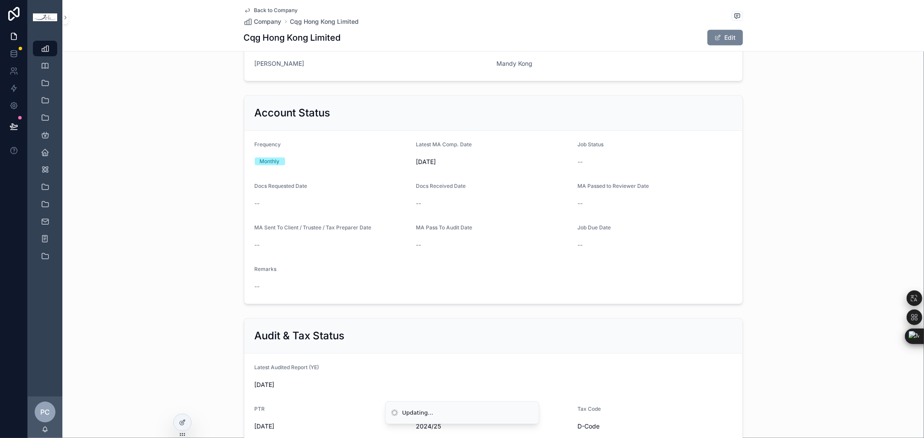
scroll to position [337, 0]
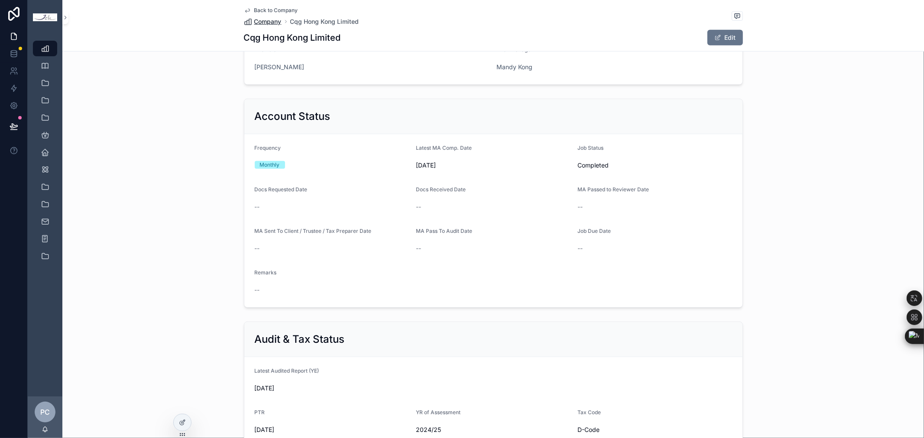
click at [263, 19] on span "Company" at bounding box center [267, 21] width 27 height 9
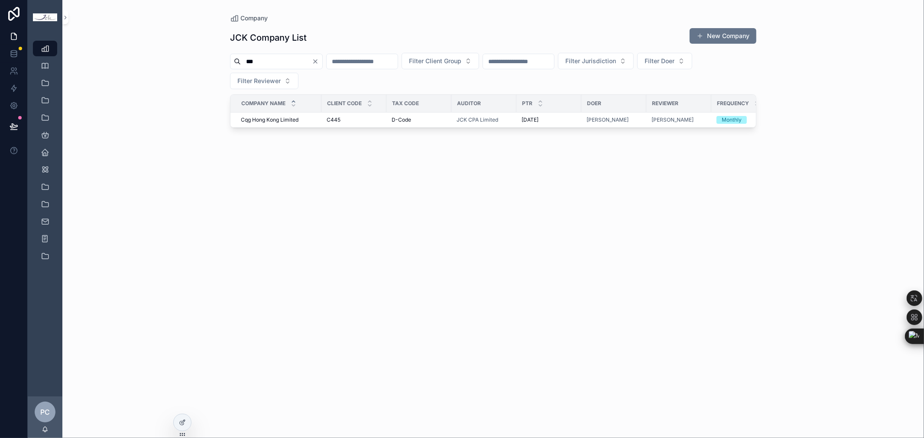
drag, startPoint x: 294, startPoint y: 56, endPoint x: 129, endPoint y: 50, distance: 164.8
click at [129, 50] on div "Company JCK Company List New Company *** Filter Client Group Filter Jurisdictio…" at bounding box center [493, 219] width 862 height 438
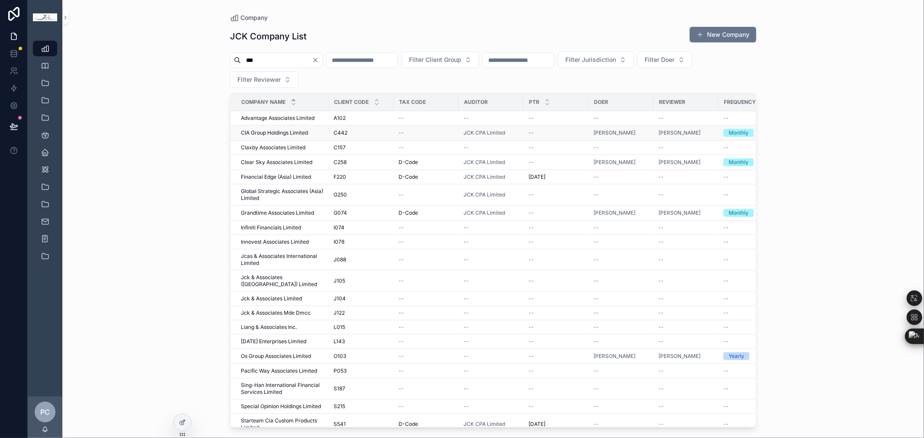
type input "***"
click at [274, 131] on span "CIA Group Holdings Limited" at bounding box center [274, 133] width 67 height 7
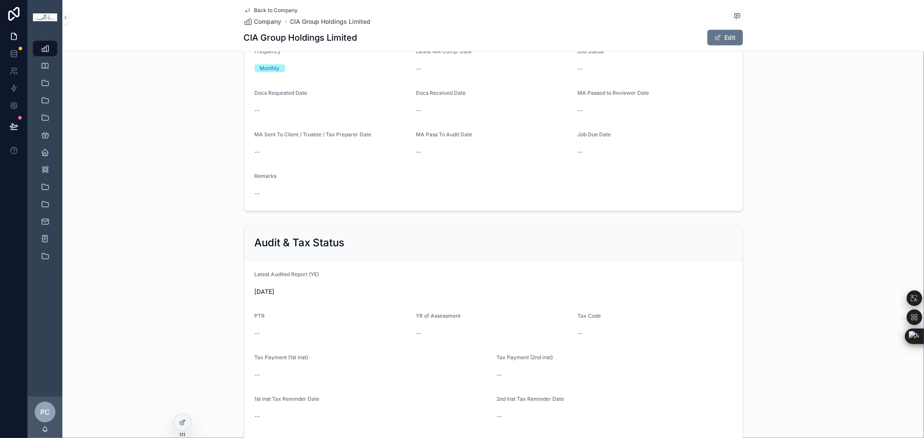
scroll to position [385, 0]
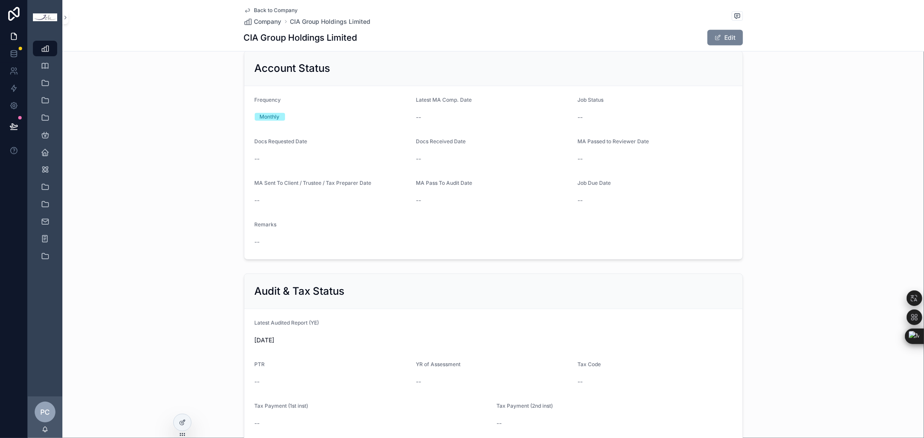
click at [724, 44] on button "Edit" at bounding box center [725, 38] width 36 height 16
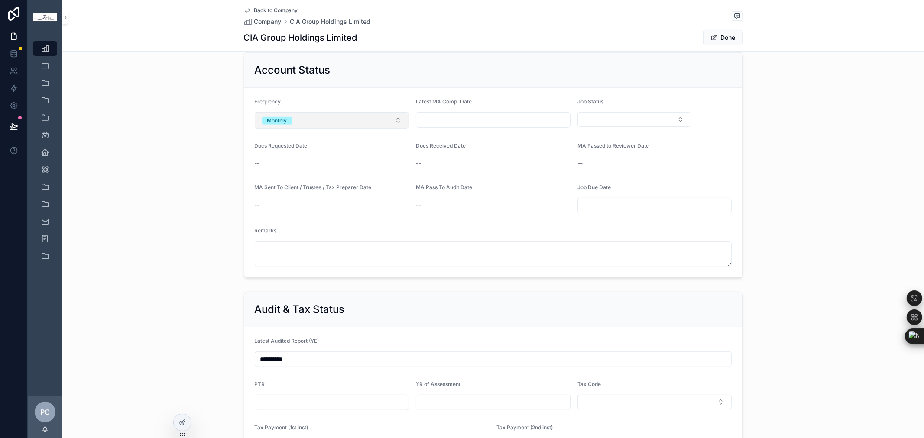
click at [360, 117] on button "Monthly" at bounding box center [332, 120] width 155 height 16
click at [312, 154] on div "None" at bounding box center [328, 155] width 150 height 13
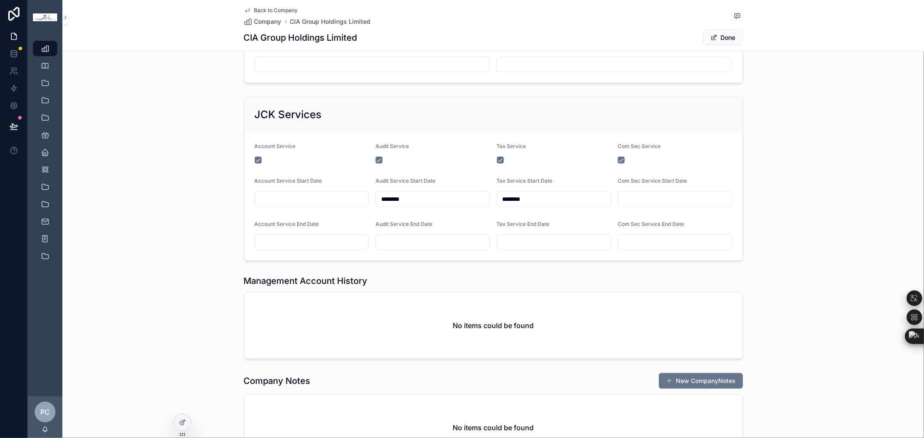
scroll to position [866, 0]
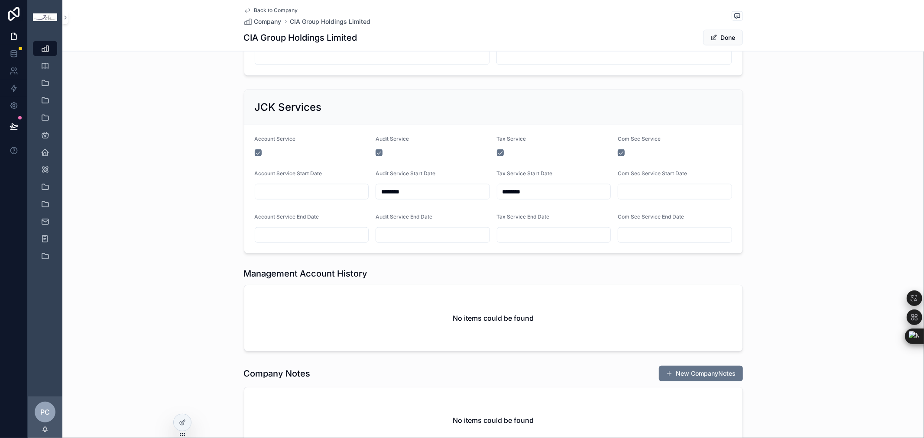
click at [298, 234] on input "scrollable content" at bounding box center [312, 235] width 114 height 12
type input "*********"
click at [133, 202] on div "JCK Services Account Service Audit Service Tax Service Com Sec Service Account …" at bounding box center [493, 171] width 862 height 171
click at [727, 39] on button "Done" at bounding box center [723, 38] width 40 height 16
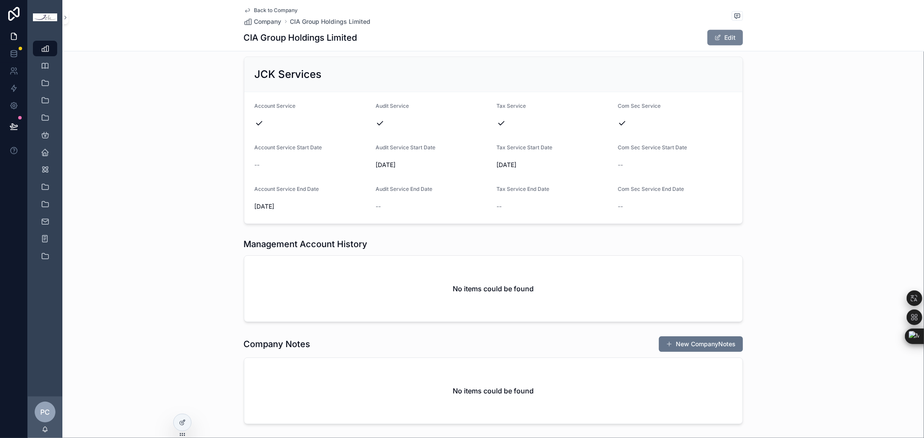
scroll to position [836, 0]
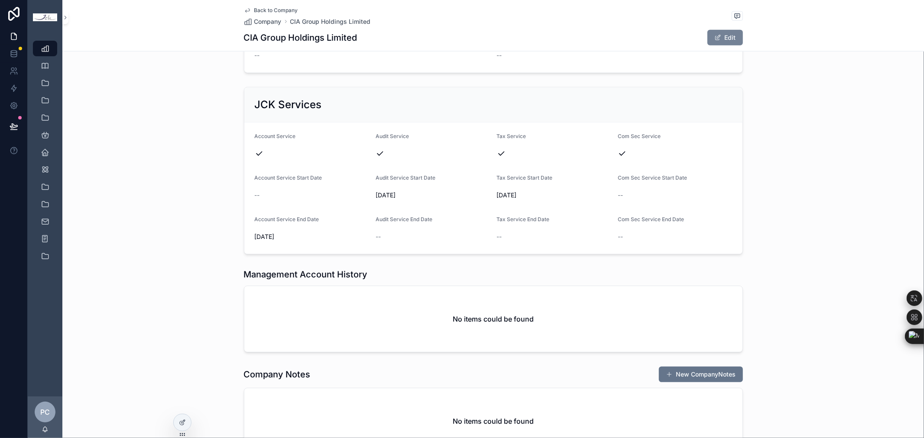
click at [716, 39] on span "scrollable content" at bounding box center [717, 37] width 7 height 7
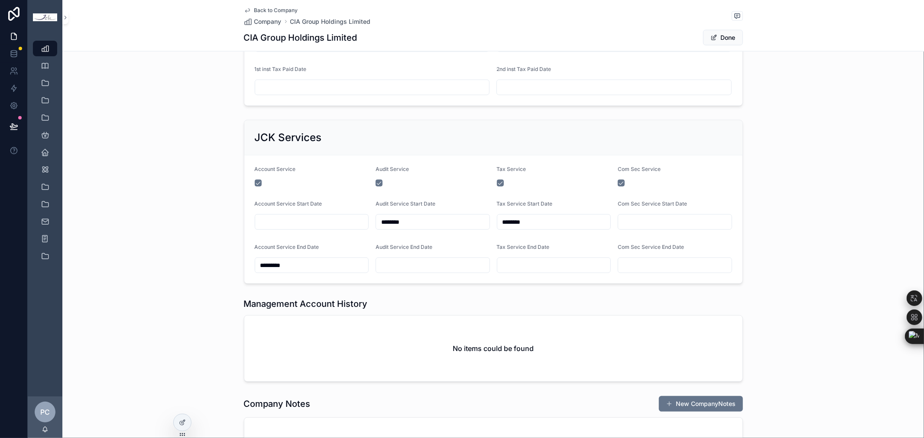
scroll to position [866, 0]
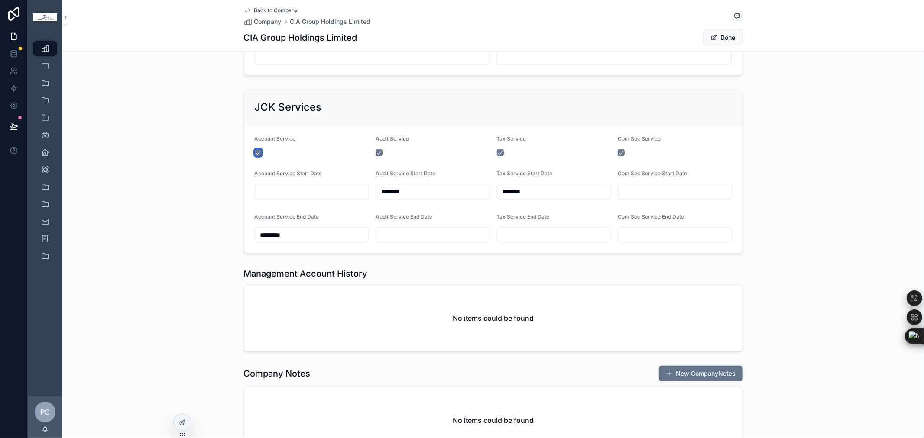
click at [255, 154] on button "scrollable content" at bounding box center [258, 152] width 7 height 7
click at [721, 37] on button "Done" at bounding box center [723, 38] width 40 height 16
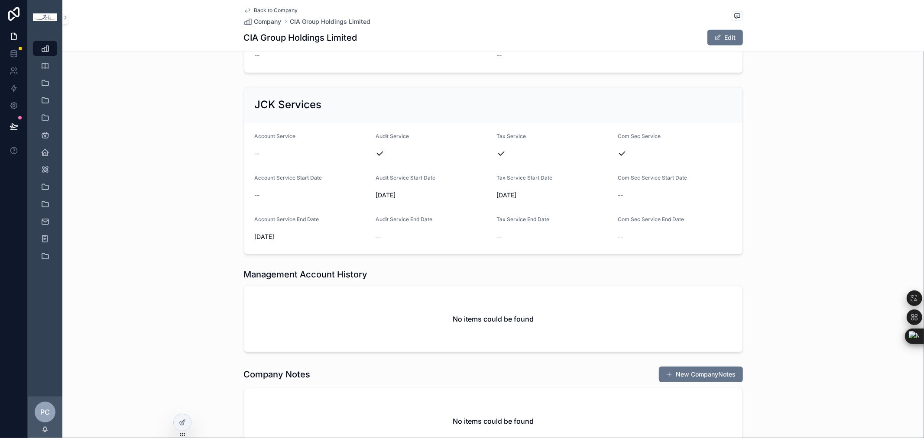
click at [852, 155] on div "JCK Services Account Service -- Audit Service Tax Service Com Sec Service Accou…" at bounding box center [493, 171] width 862 height 175
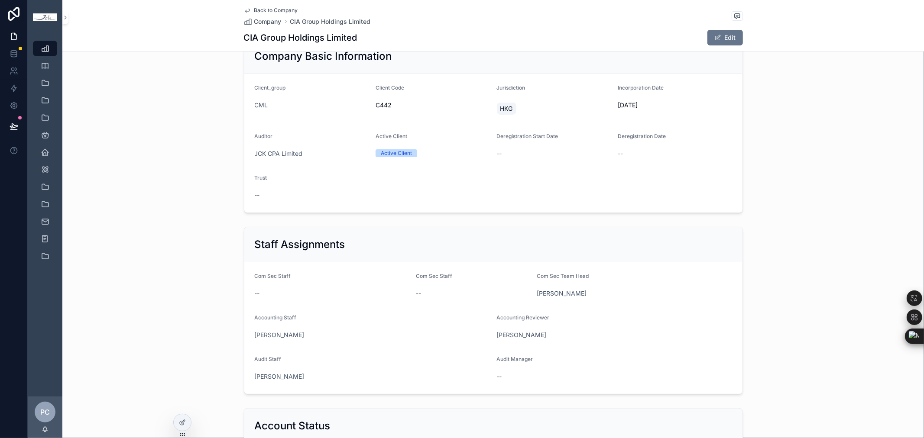
scroll to position [0, 0]
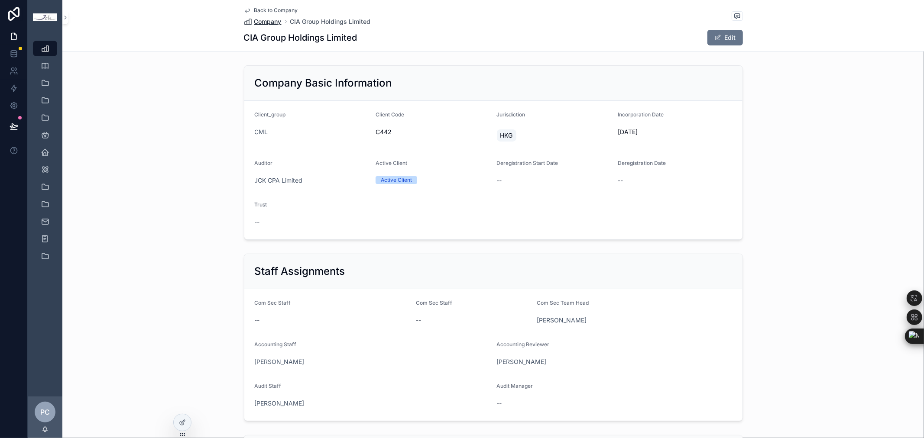
click at [270, 22] on span "Company" at bounding box center [267, 21] width 27 height 9
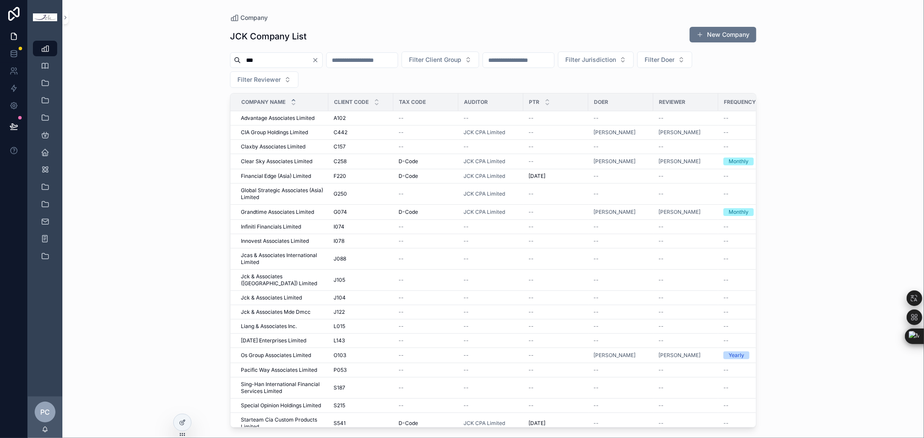
drag, startPoint x: 864, startPoint y: 172, endPoint x: 818, endPoint y: 140, distance: 56.1
click at [864, 172] on div "Company JCK Company List New Company *** Filter Client Group Filter Jurisdictio…" at bounding box center [493, 219] width 862 height 438
